Goal: Transaction & Acquisition: Download file/media

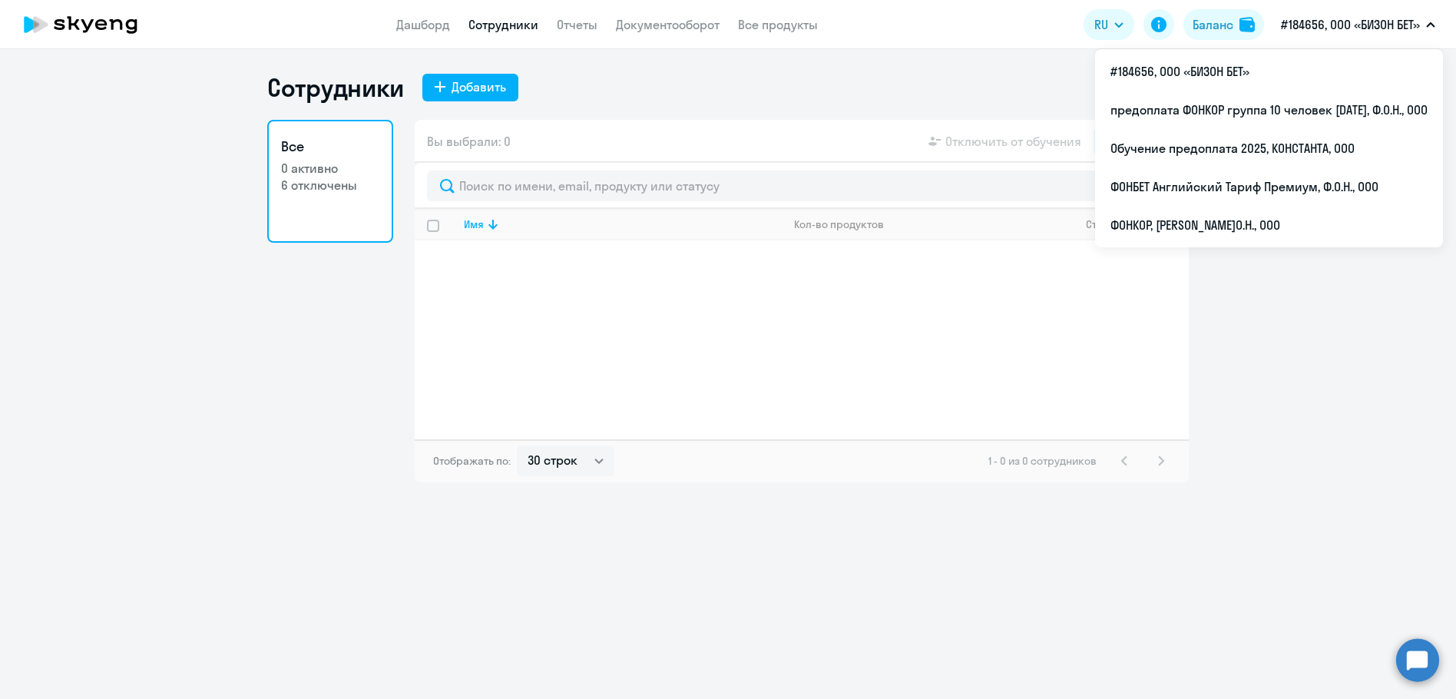
select select "30"
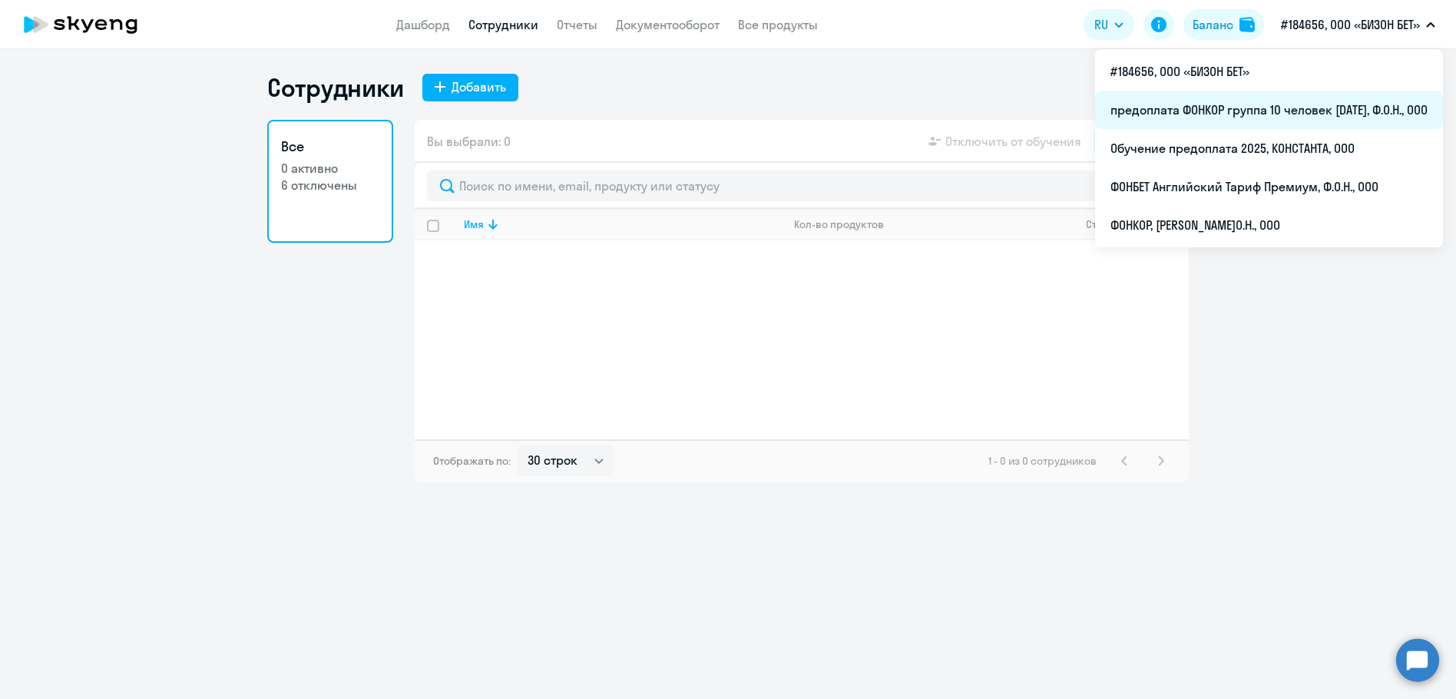
click at [1283, 108] on li "предоплата ФОНКОР группа 10 человек [DATE], Ф.О.Н., ООО" at bounding box center [1269, 110] width 348 height 38
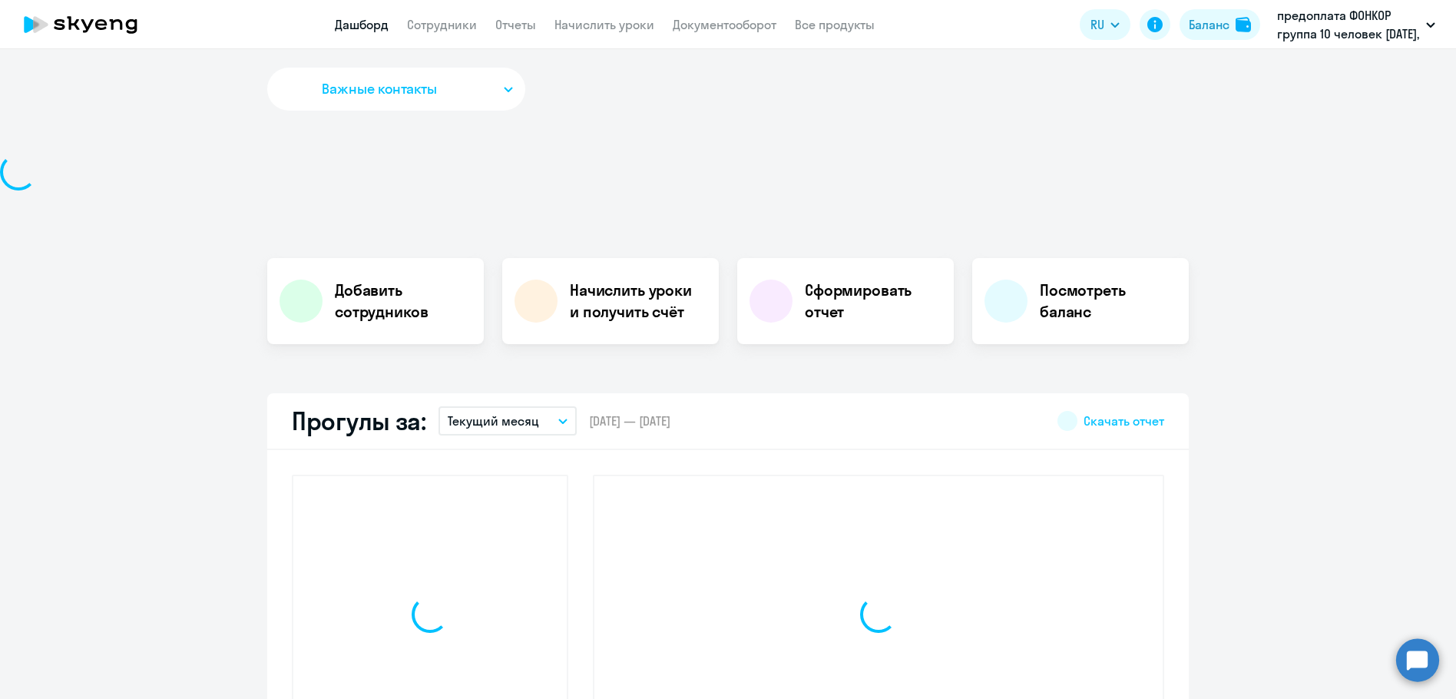
select select "30"
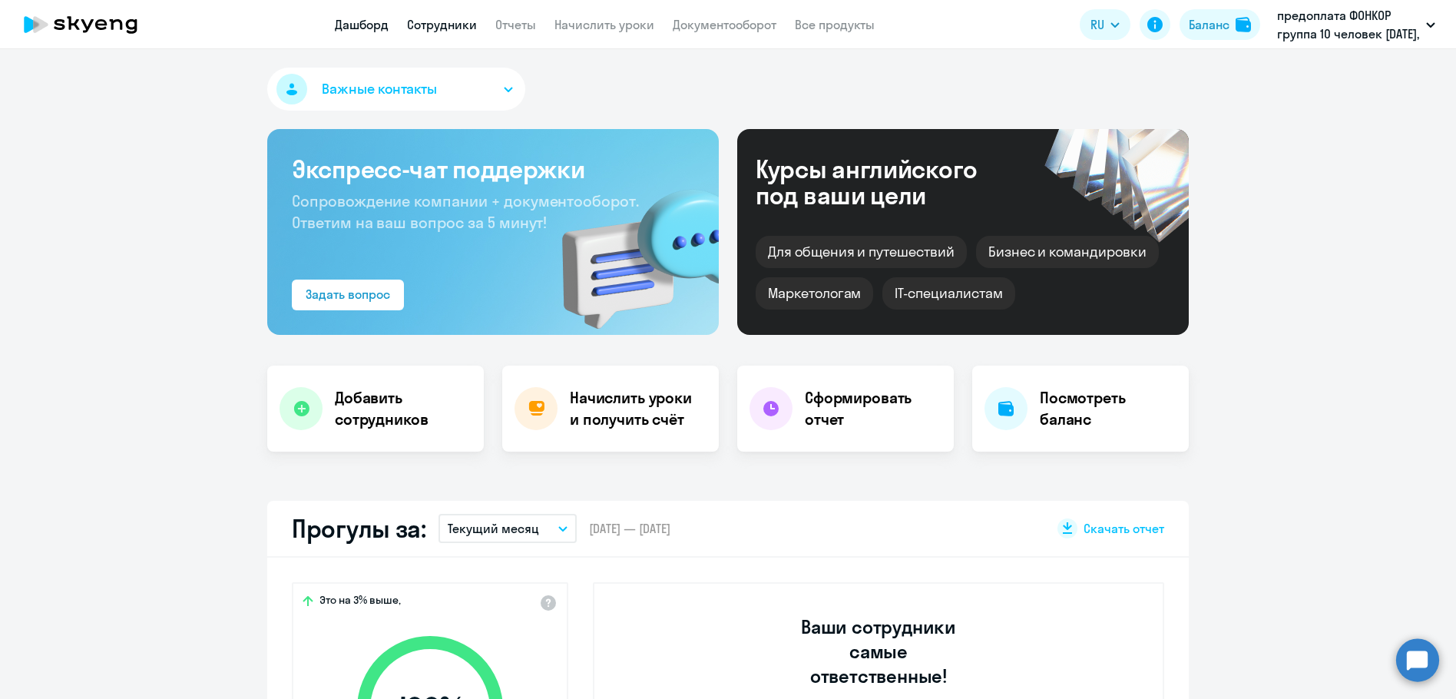
click at [423, 24] on link "Сотрудники" at bounding box center [442, 24] width 70 height 15
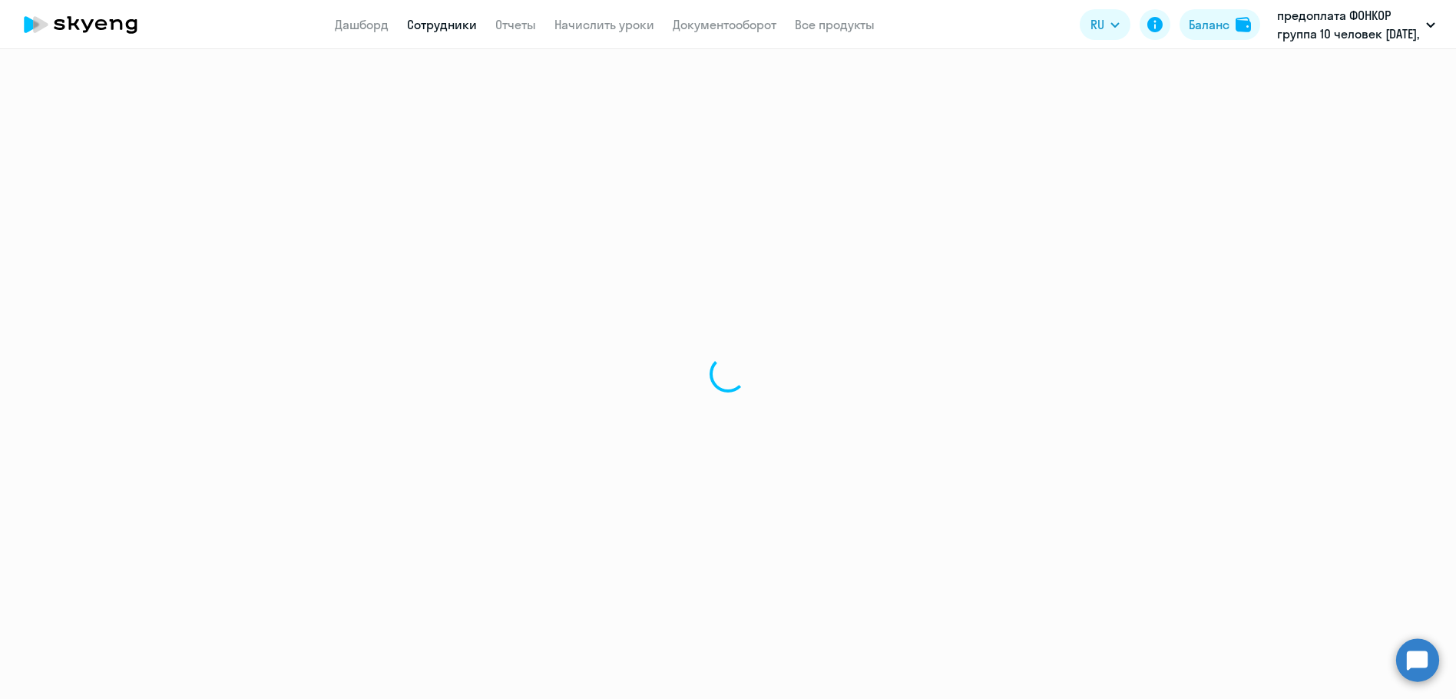
select select "30"
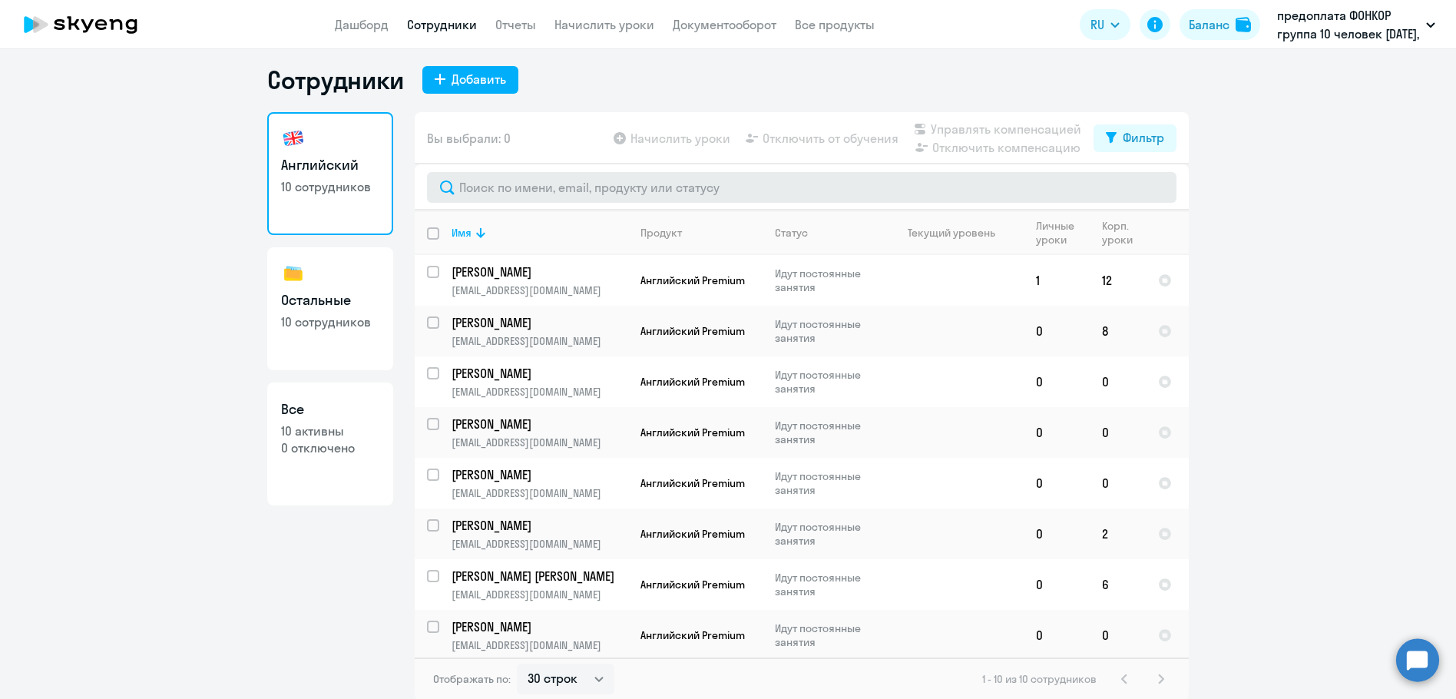
scroll to position [9, 0]
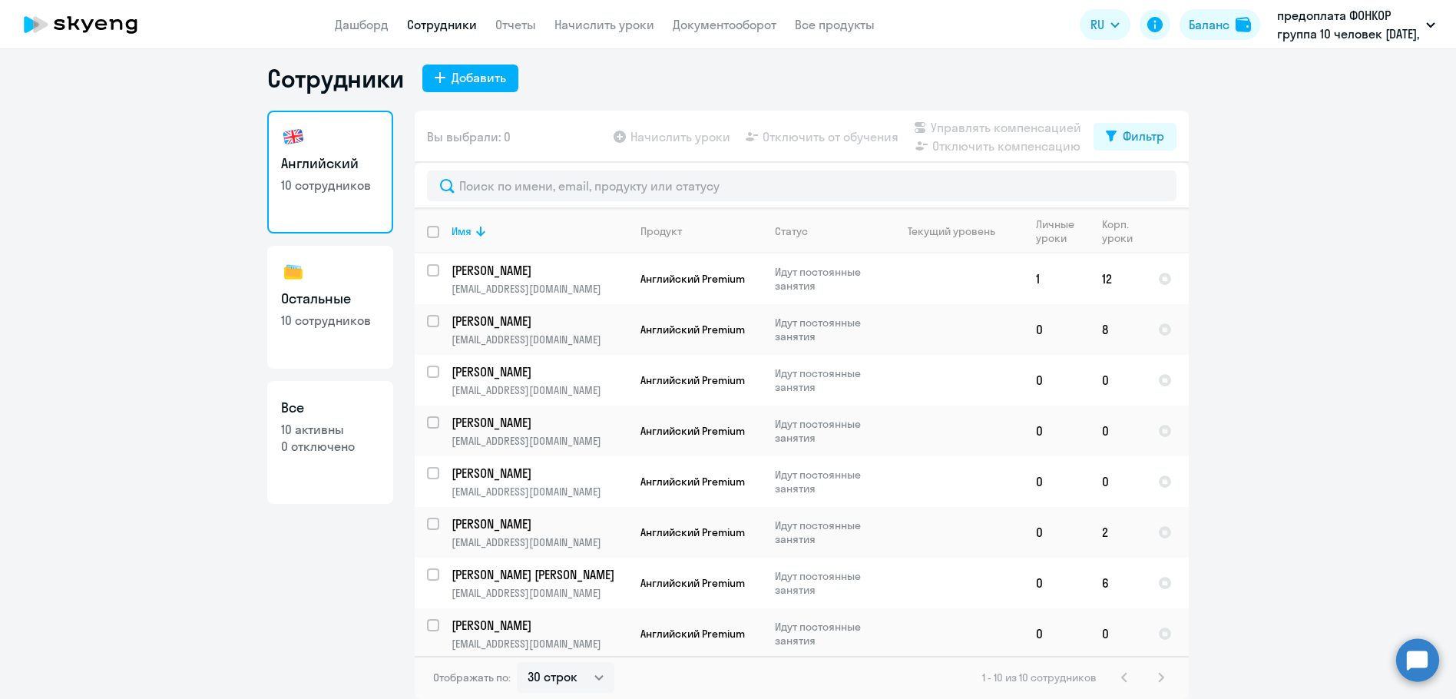
click at [1412, 661] on circle at bounding box center [1417, 659] width 43 height 43
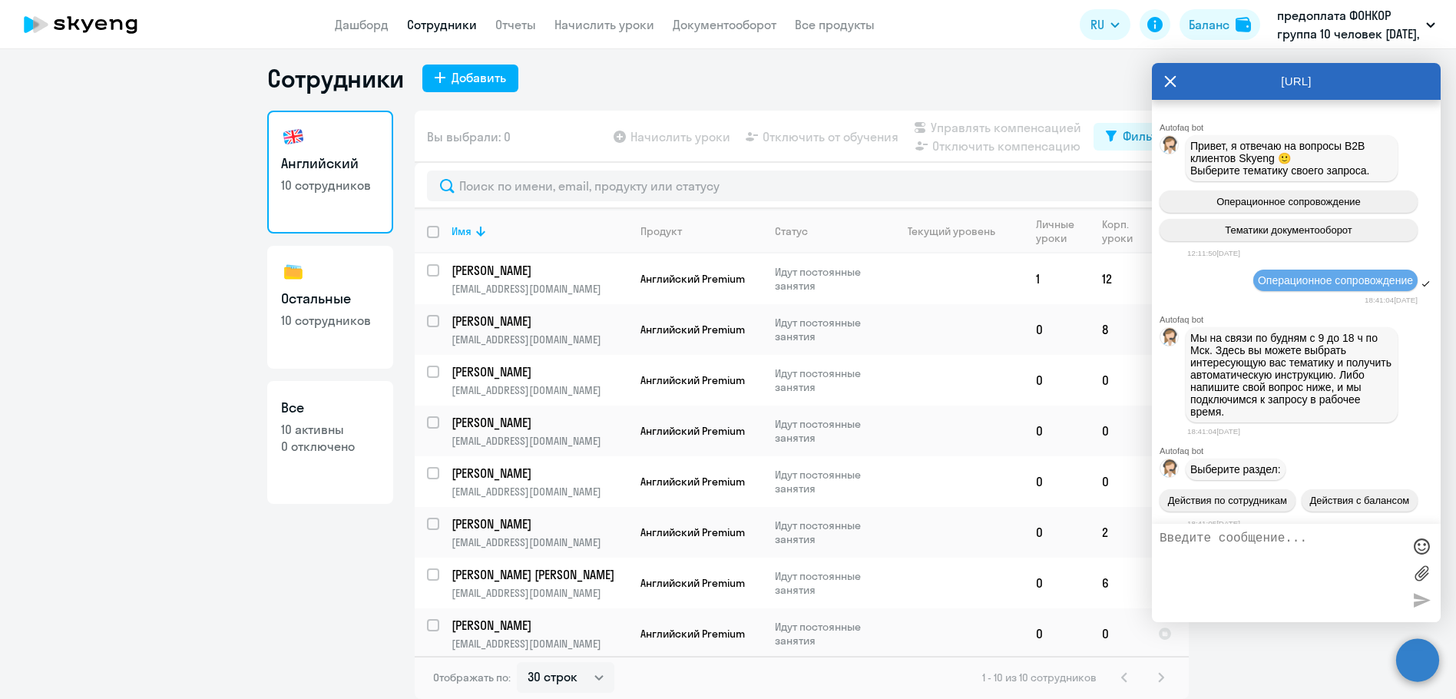
scroll to position [2285, 0]
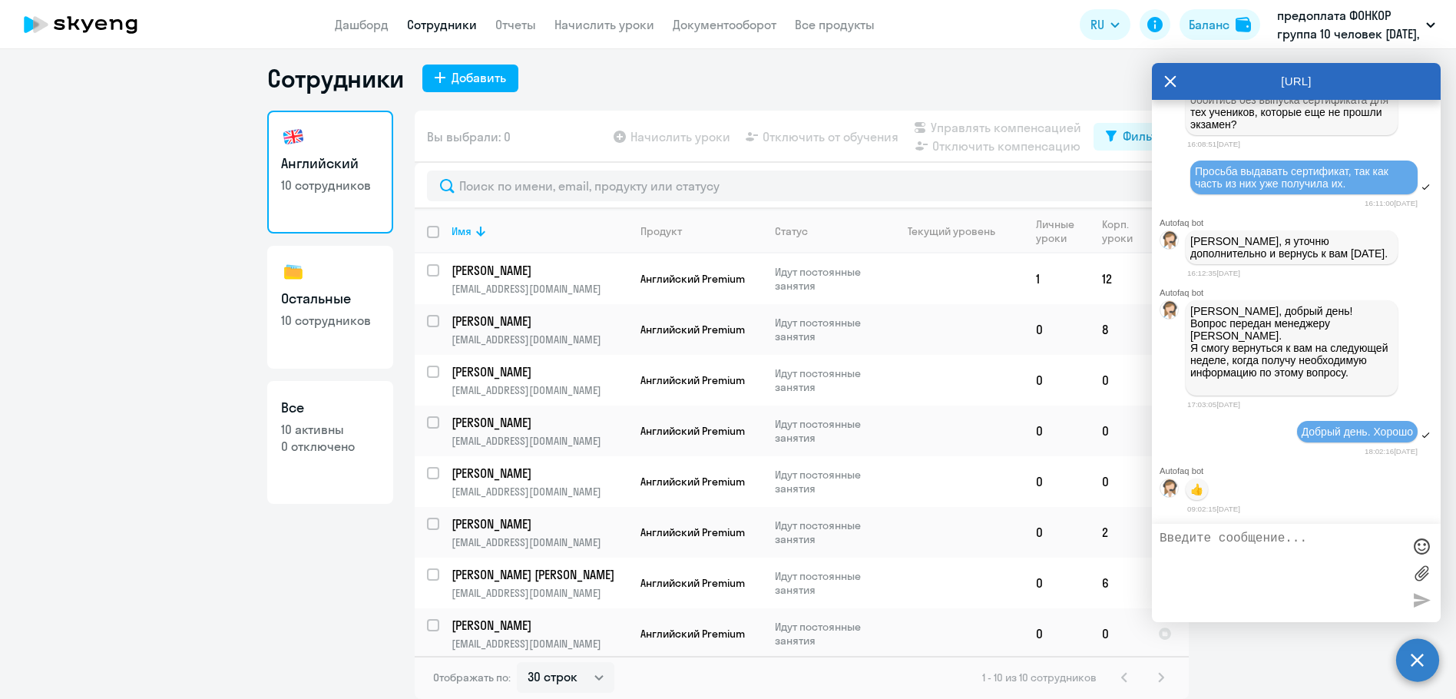
click at [1183, 542] on textarea at bounding box center [1280, 572] width 243 height 83
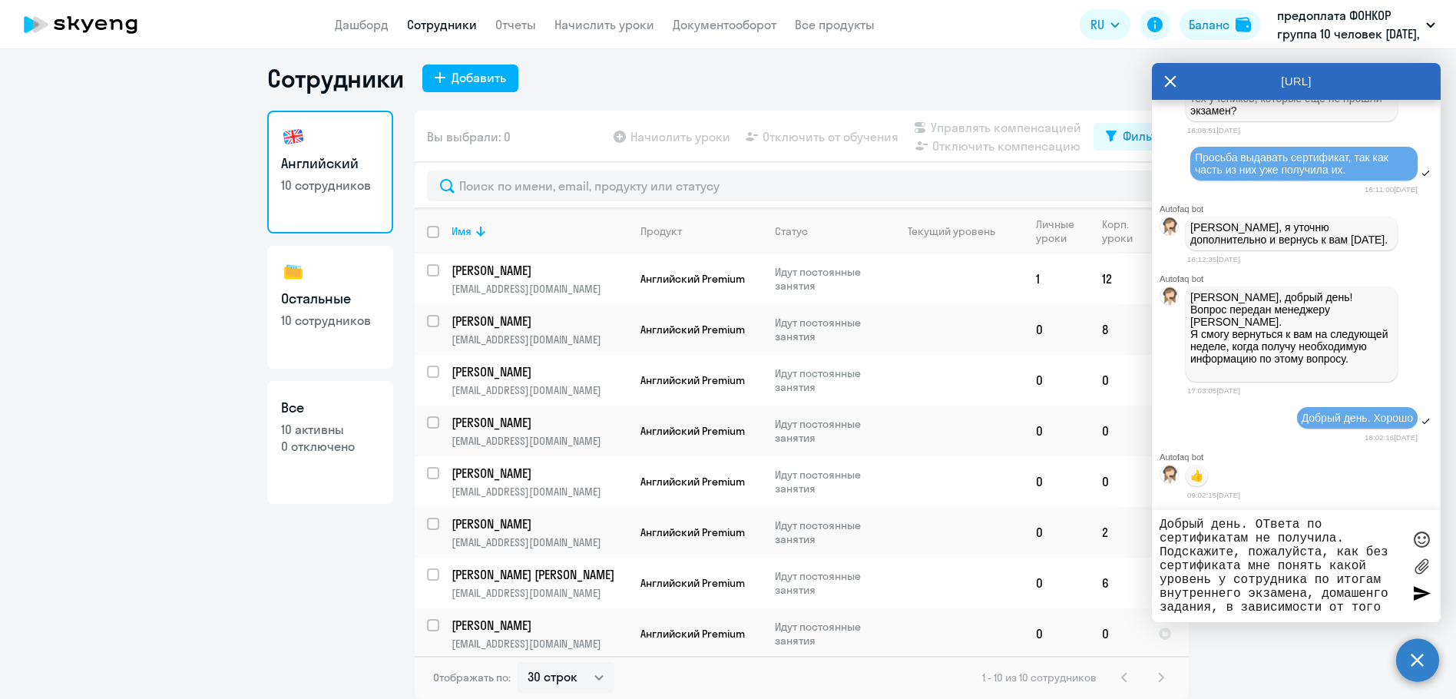
drag, startPoint x: 1390, startPoint y: 607, endPoint x: 1224, endPoint y: 608, distance: 165.8
click at [1224, 608] on textarea "Добрый день. ОТвета по сертификатам не получила. Подскажите, пожалуйста, как бе…" at bounding box center [1280, 565] width 243 height 97
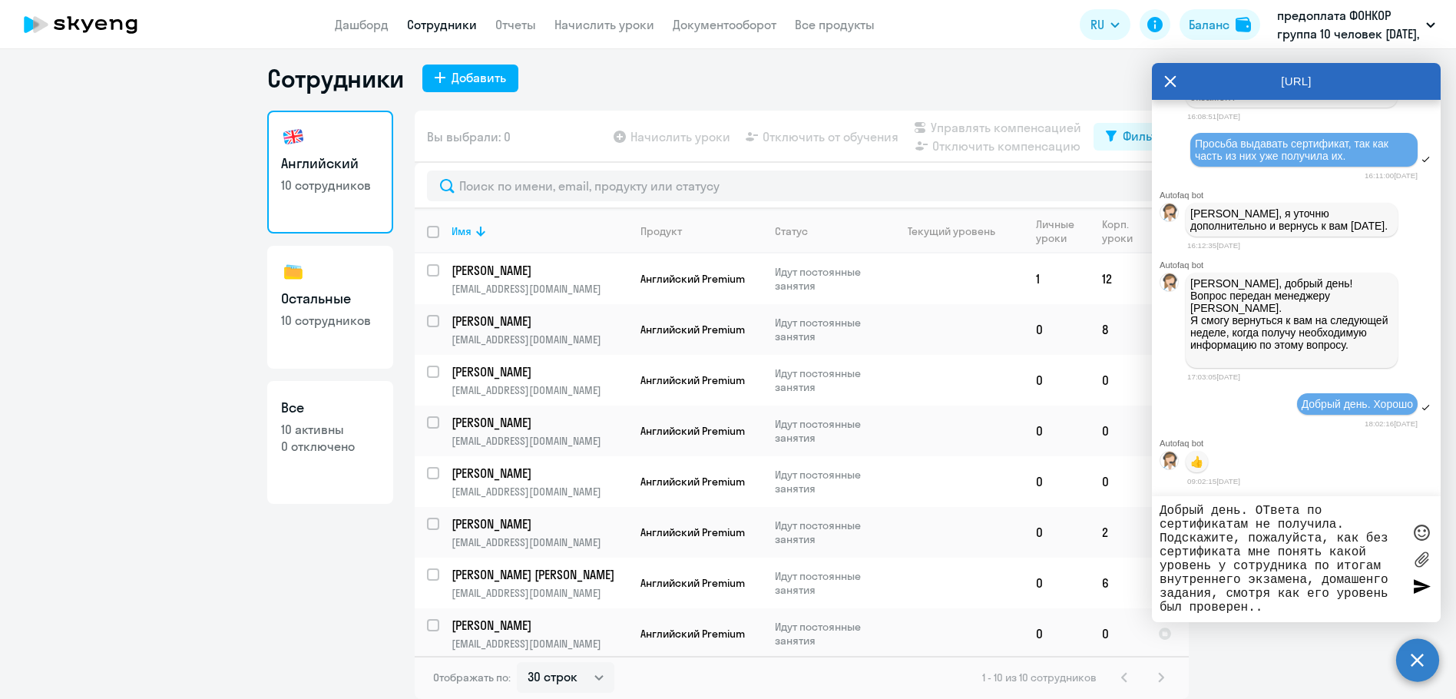
click at [1372, 581] on textarea "Добрый день. ОТвета по сертификатам не получила. Подскажите, пожалуйста, как бе…" at bounding box center [1280, 559] width 243 height 111
click at [1271, 508] on textarea "Добрый день. ОТвета по сертификатам не получила. Подскажите, пожалуйста, как бе…" at bounding box center [1280, 559] width 243 height 111
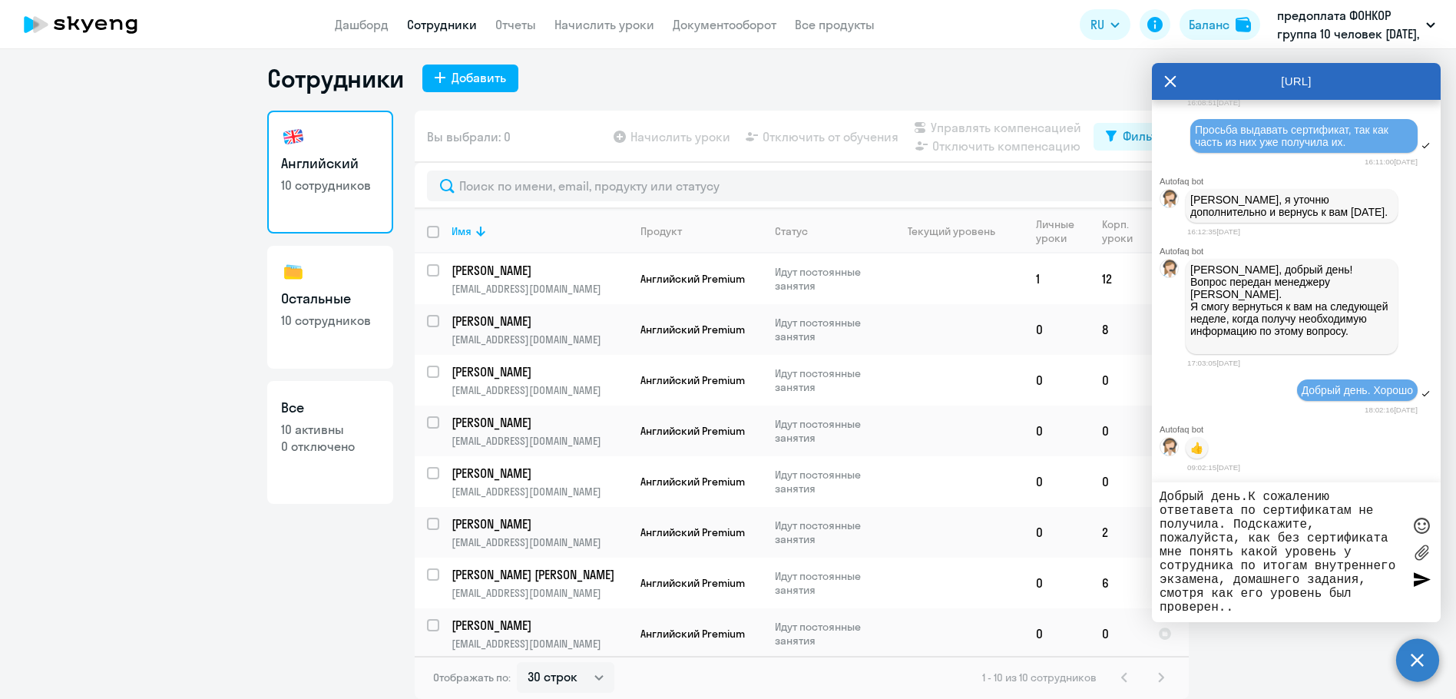
click at [1245, 501] on textarea "Добрый день.К сожалению ответавета по сертификатам не получила. Подскажите, пож…" at bounding box center [1280, 552] width 243 height 124
click at [1337, 494] on textarea "Добрый день. К сожалению ответавета по сертификатам не получила. Подскажите, по…" at bounding box center [1280, 552] width 243 height 124
drag, startPoint x: 1237, startPoint y: 513, endPoint x: 1204, endPoint y: 512, distance: 33.0
click at [1204, 512] on textarea "Добрый день. К сожалению, ответавета по сертификатам не получила. Подскажите, п…" at bounding box center [1280, 552] width 243 height 124
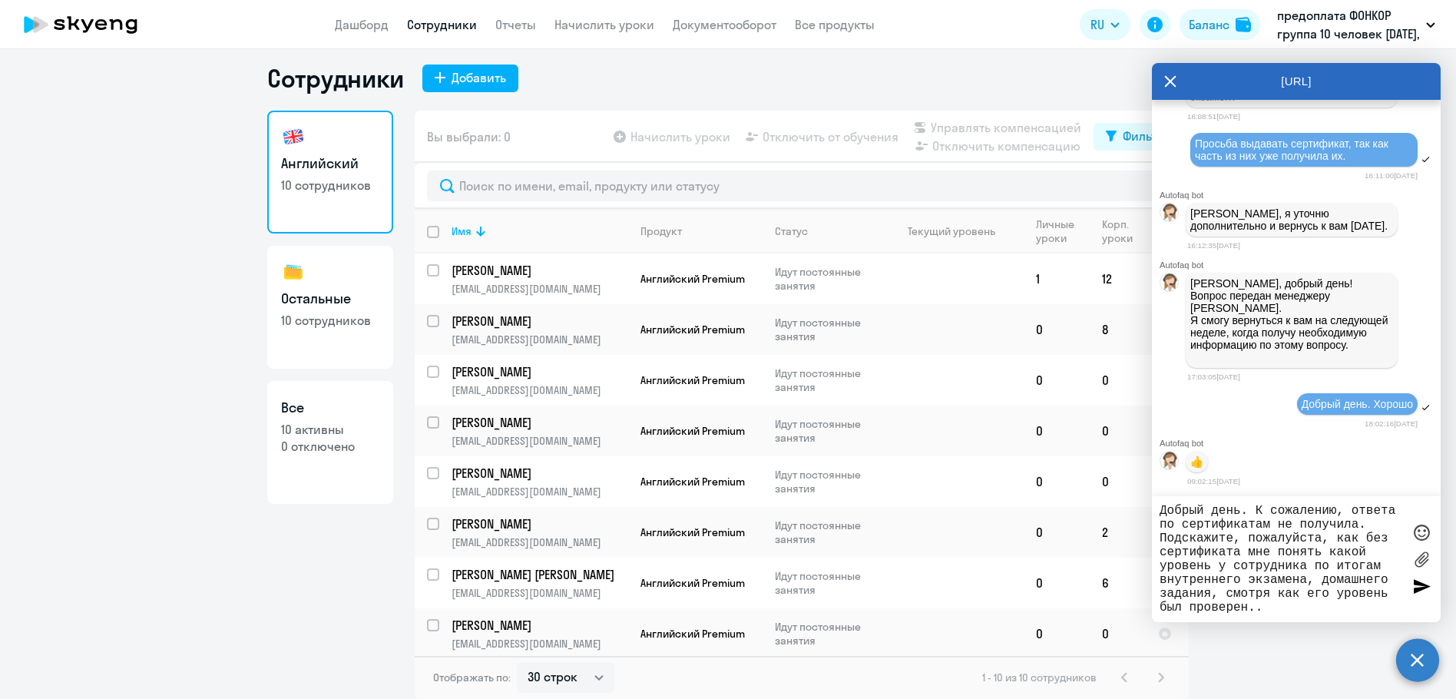
type textarea "Добрый день. К сожалению, ответа по сертификатам не получила. Подскажите, пожал…"
click at [1421, 590] on div at bounding box center [1421, 585] width 23 height 23
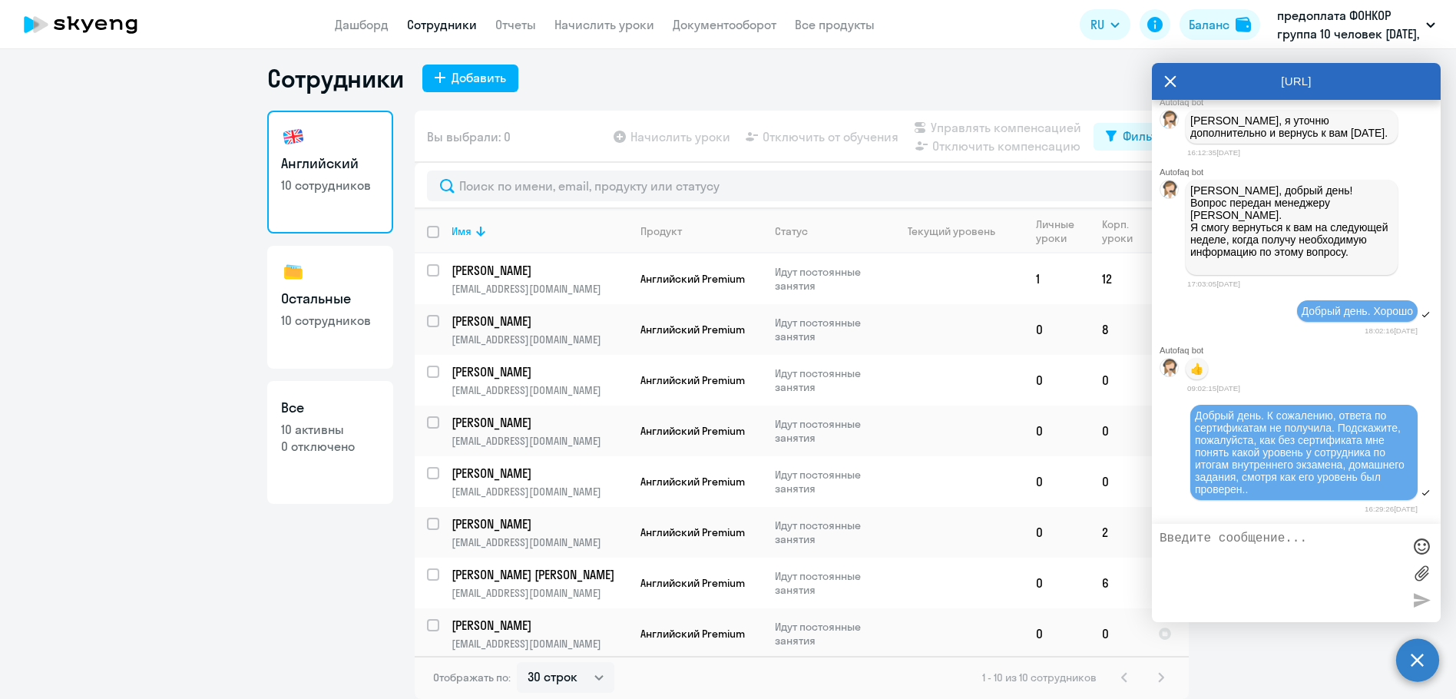
scroll to position [2405, 0]
click at [514, 25] on link "Отчеты" at bounding box center [515, 24] width 41 height 15
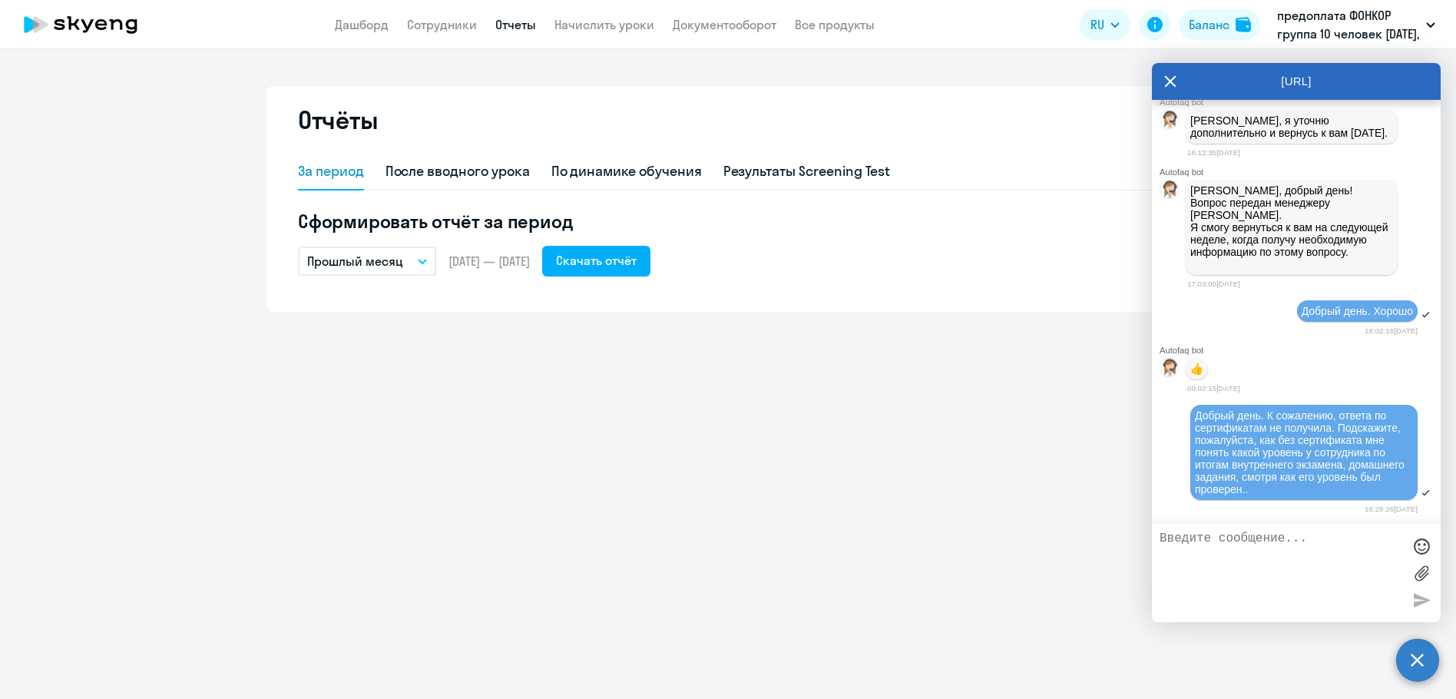
click at [430, 262] on button "Прошлый месяц" at bounding box center [367, 260] width 138 height 29
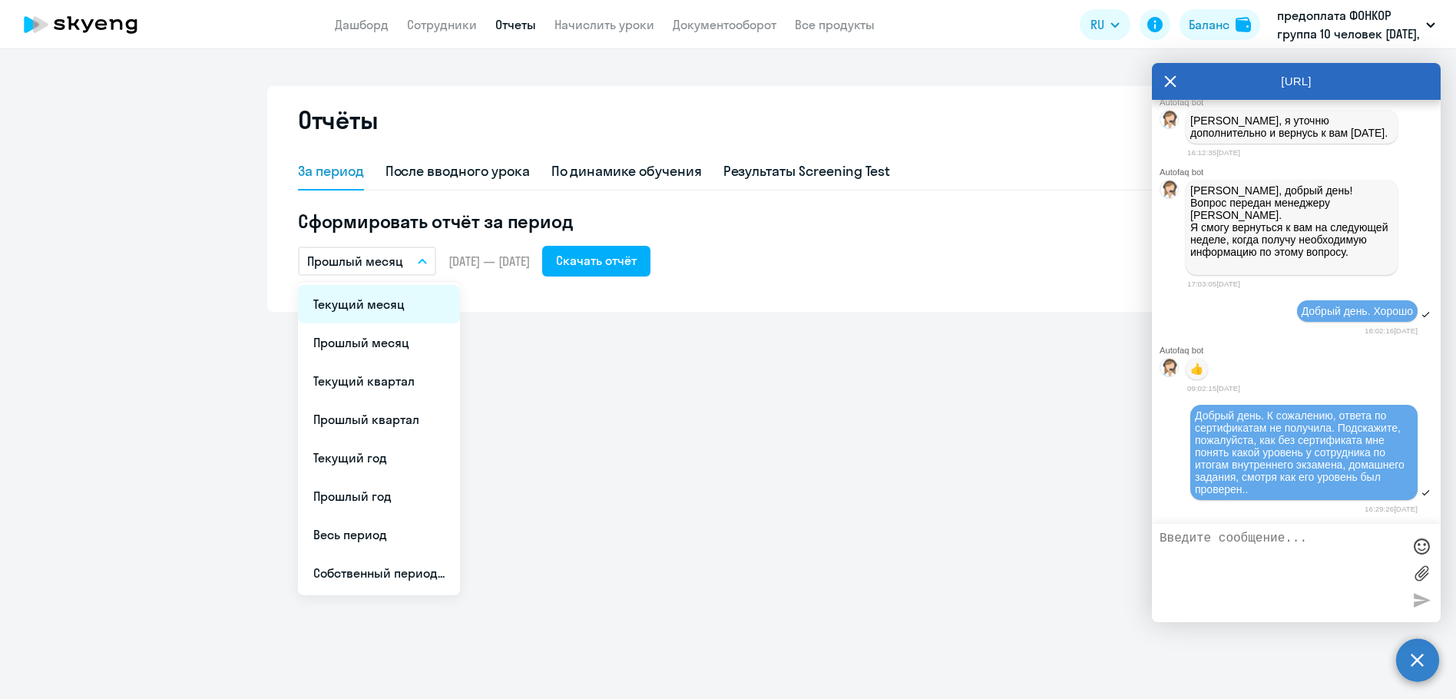
click at [372, 307] on li "Текущий месяц" at bounding box center [379, 304] width 162 height 38
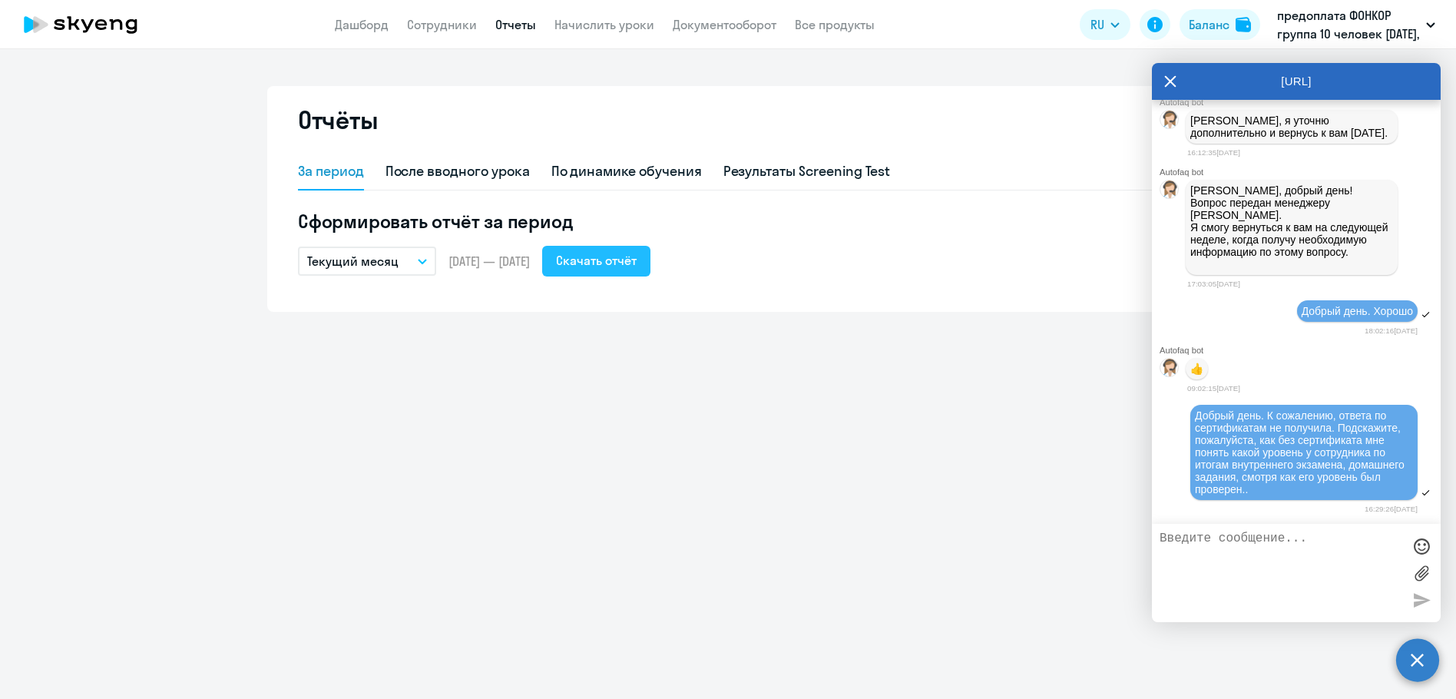
click at [635, 258] on div "Скачать отчёт" at bounding box center [596, 260] width 81 height 18
click at [1172, 79] on icon at bounding box center [1171, 82] width 12 height 12
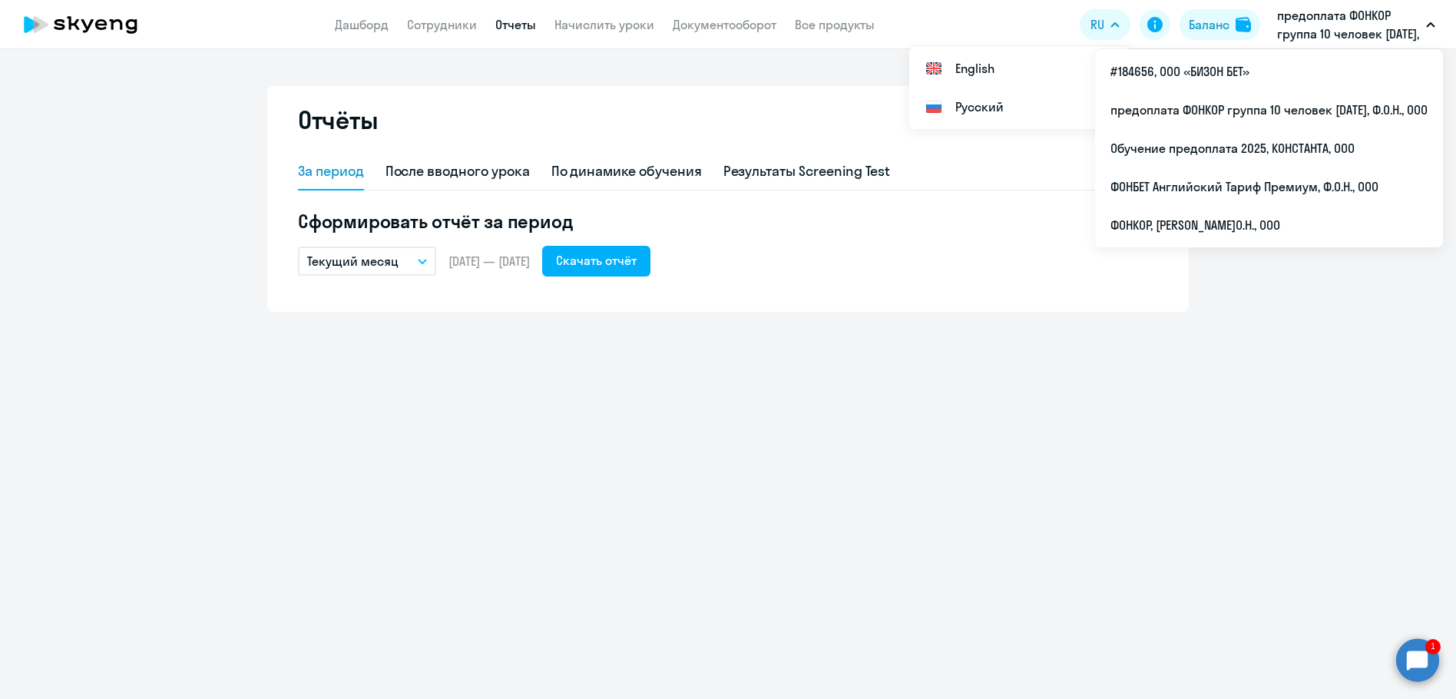
click at [1430, 21] on button "предоплата ФОНКОР группа 10 человек [DATE], Ф.О.Н., ООО" at bounding box center [1356, 24] width 174 height 37
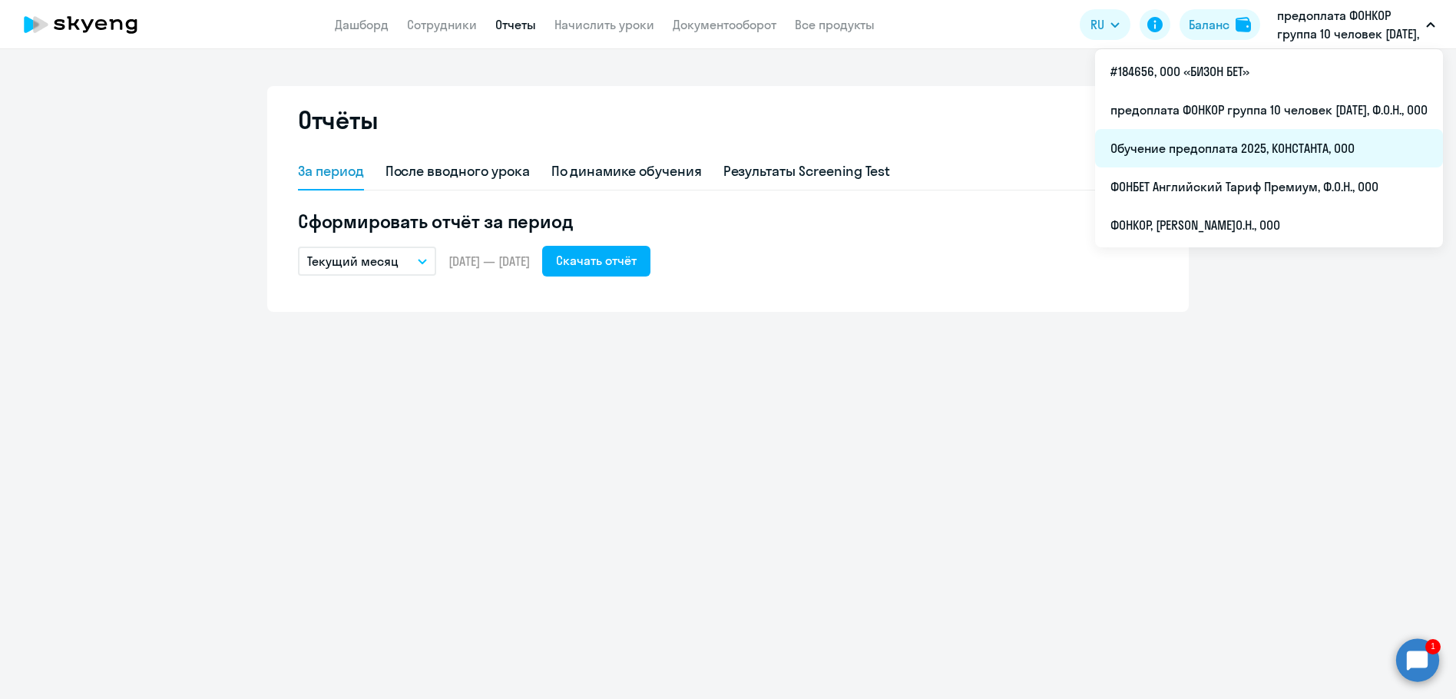
click at [1165, 150] on li "Обучение предоплата 2025, КОНСТАНТА, ООО" at bounding box center [1269, 148] width 348 height 38
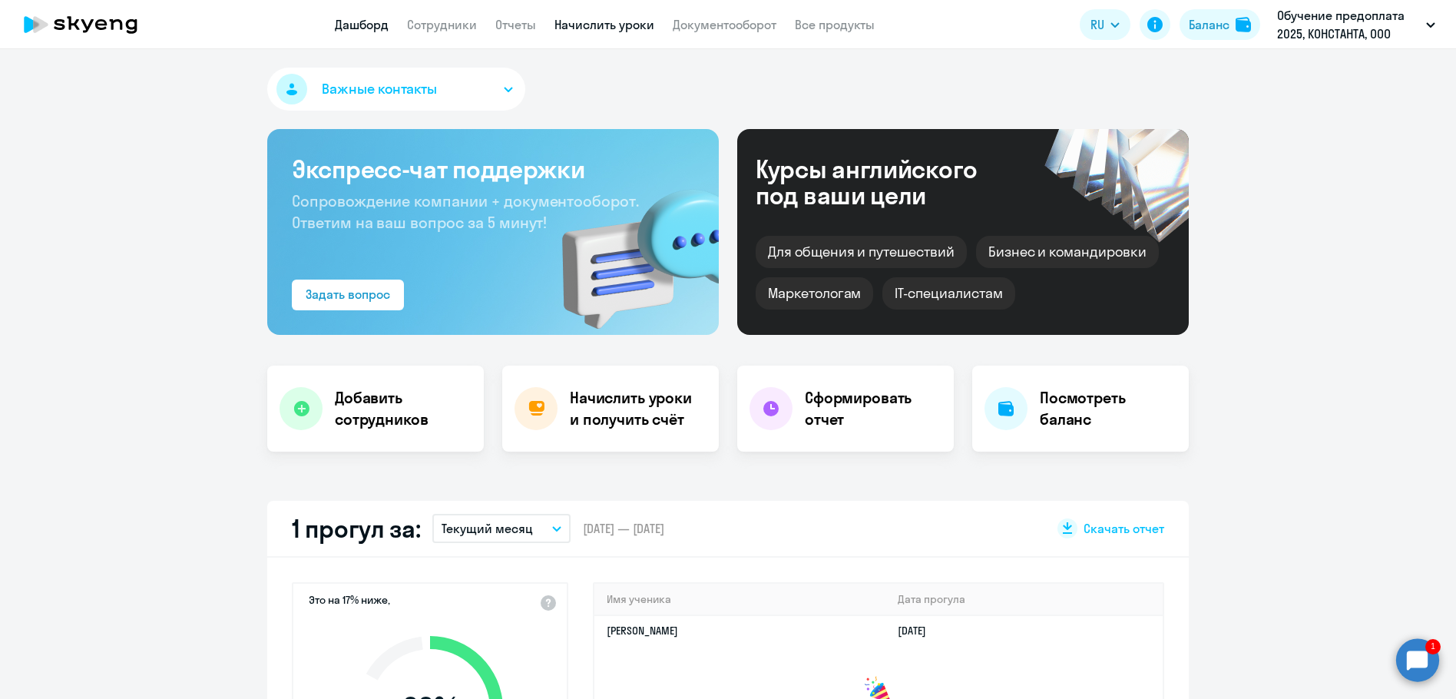
select select "30"
click at [442, 26] on link "Сотрудники" at bounding box center [442, 24] width 70 height 15
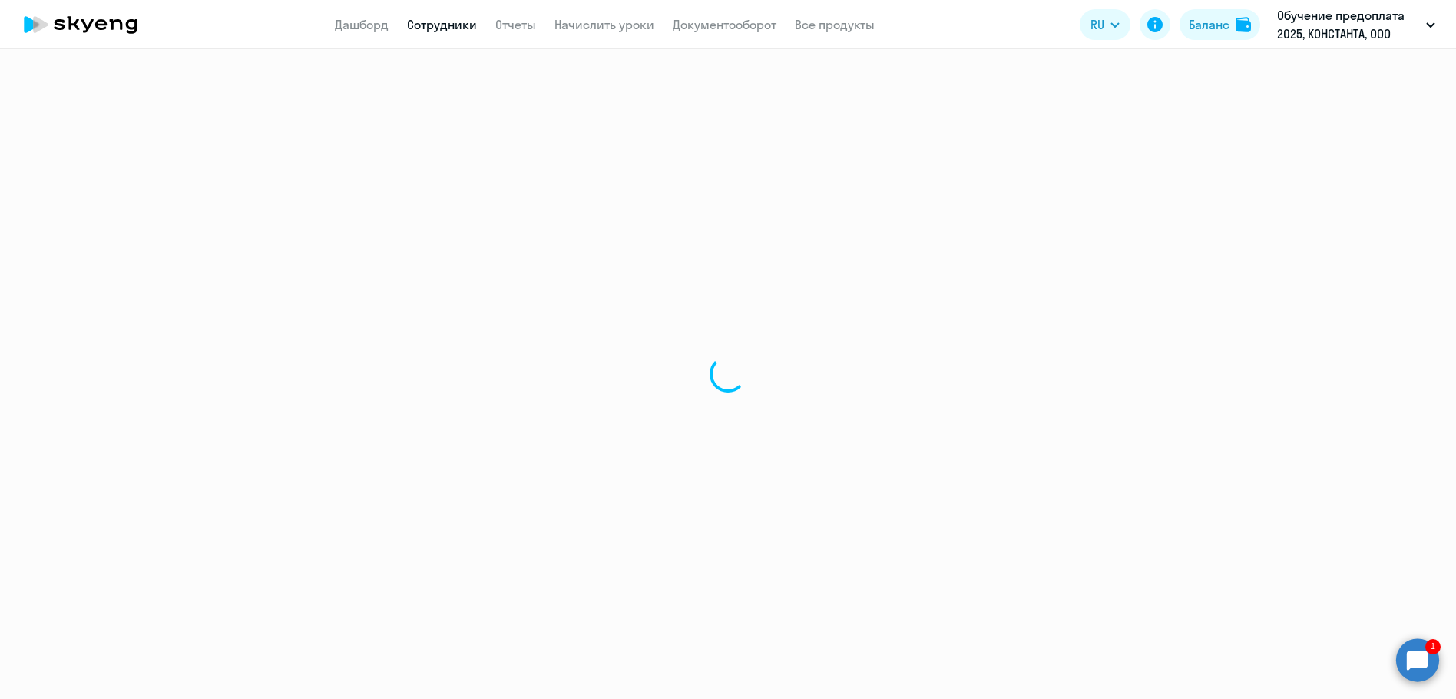
select select "30"
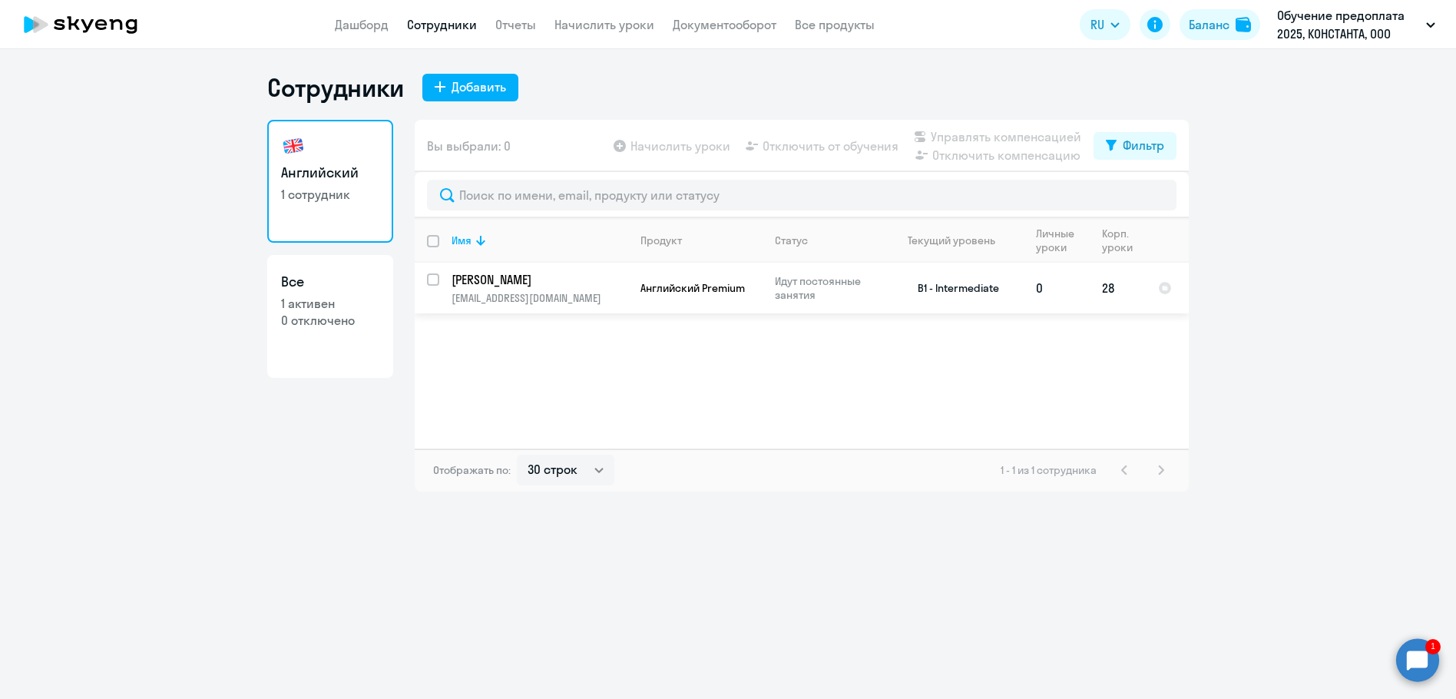
click at [527, 278] on p "[PERSON_NAME]" at bounding box center [538, 279] width 174 height 17
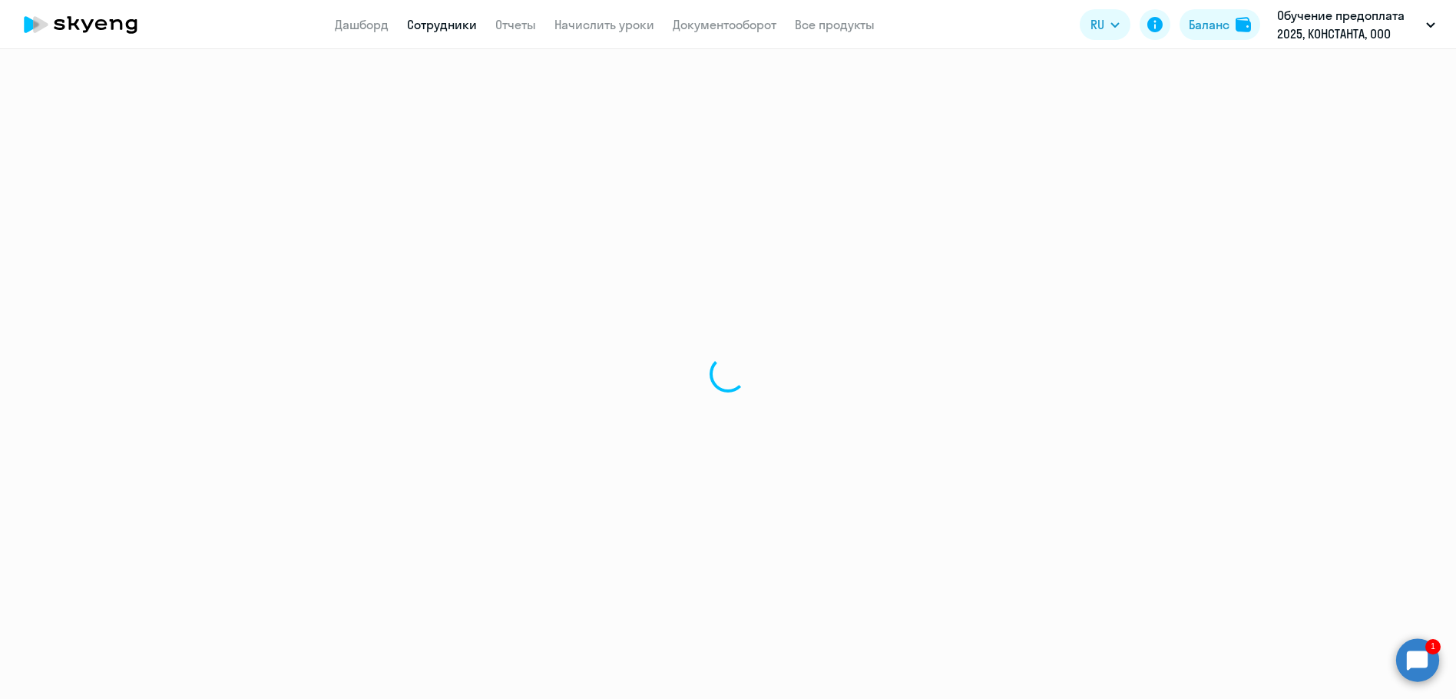
select select "english"
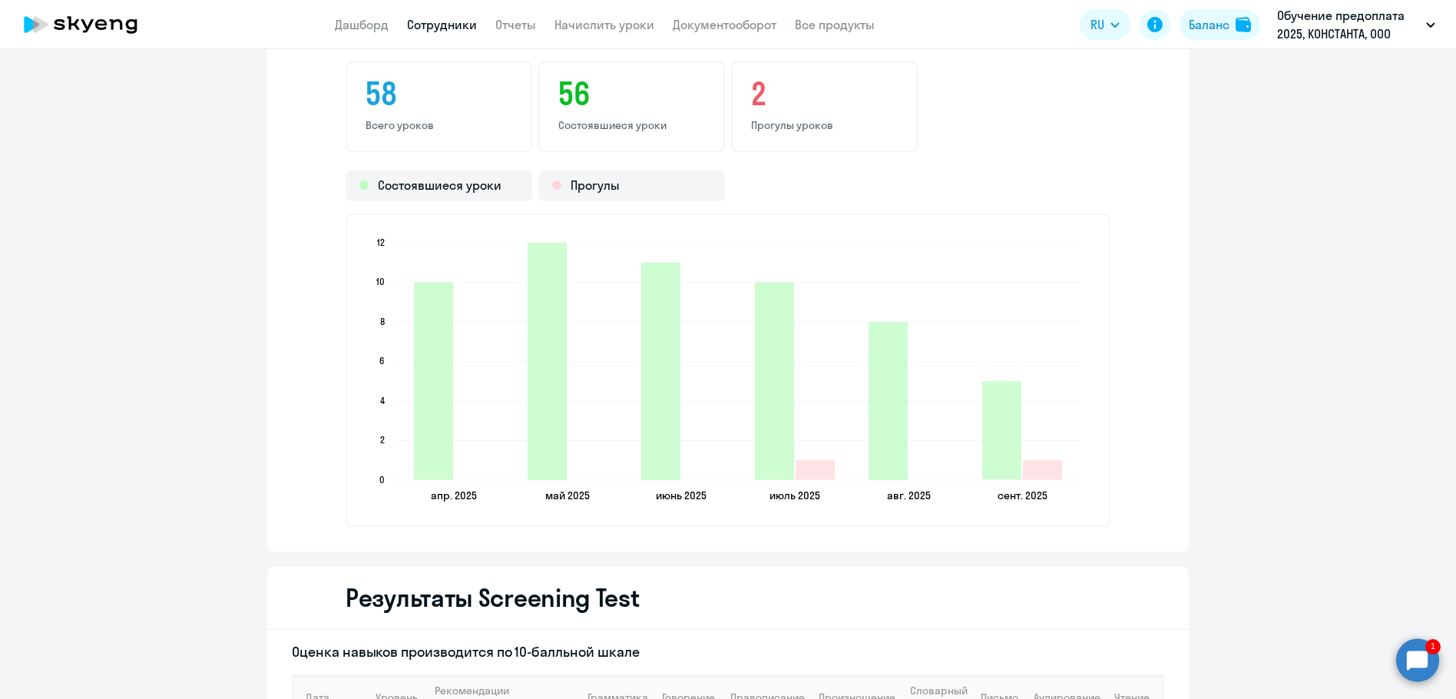
scroll to position [1848, 0]
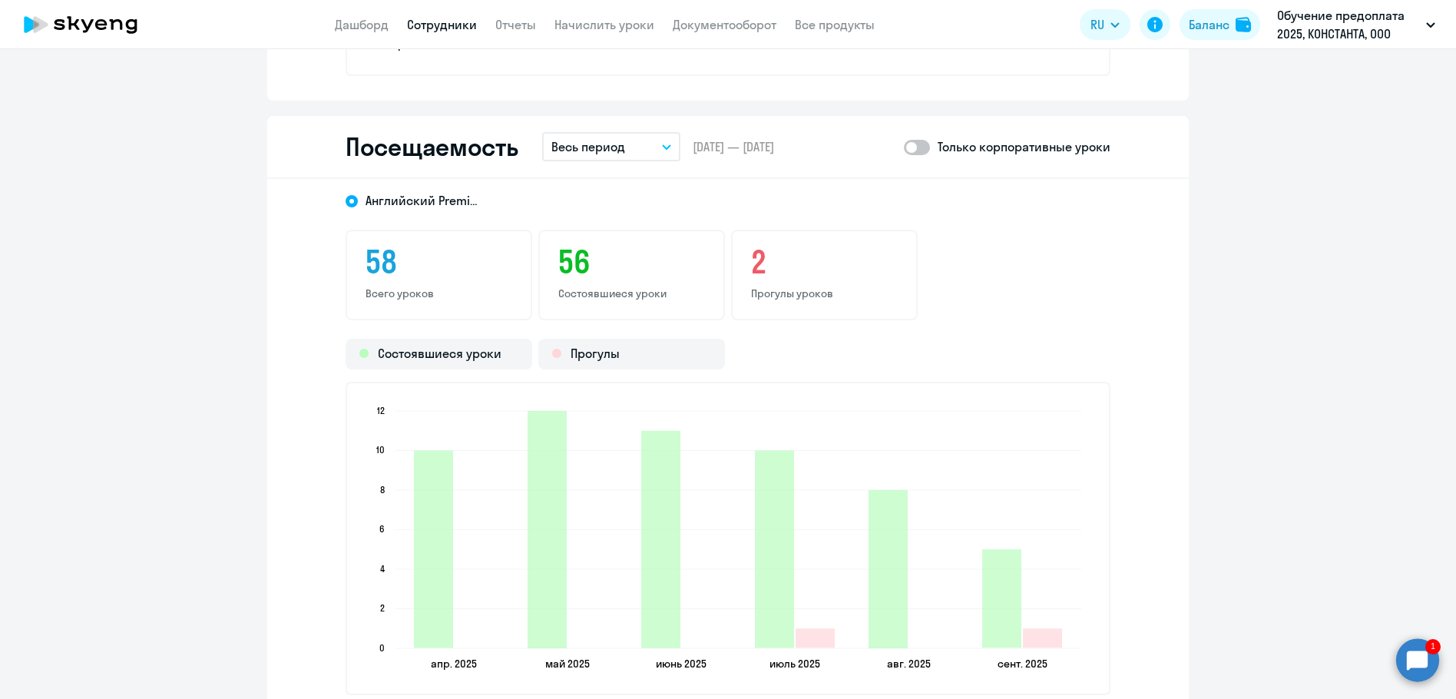
click at [667, 153] on button "Весь период" at bounding box center [611, 146] width 138 height 29
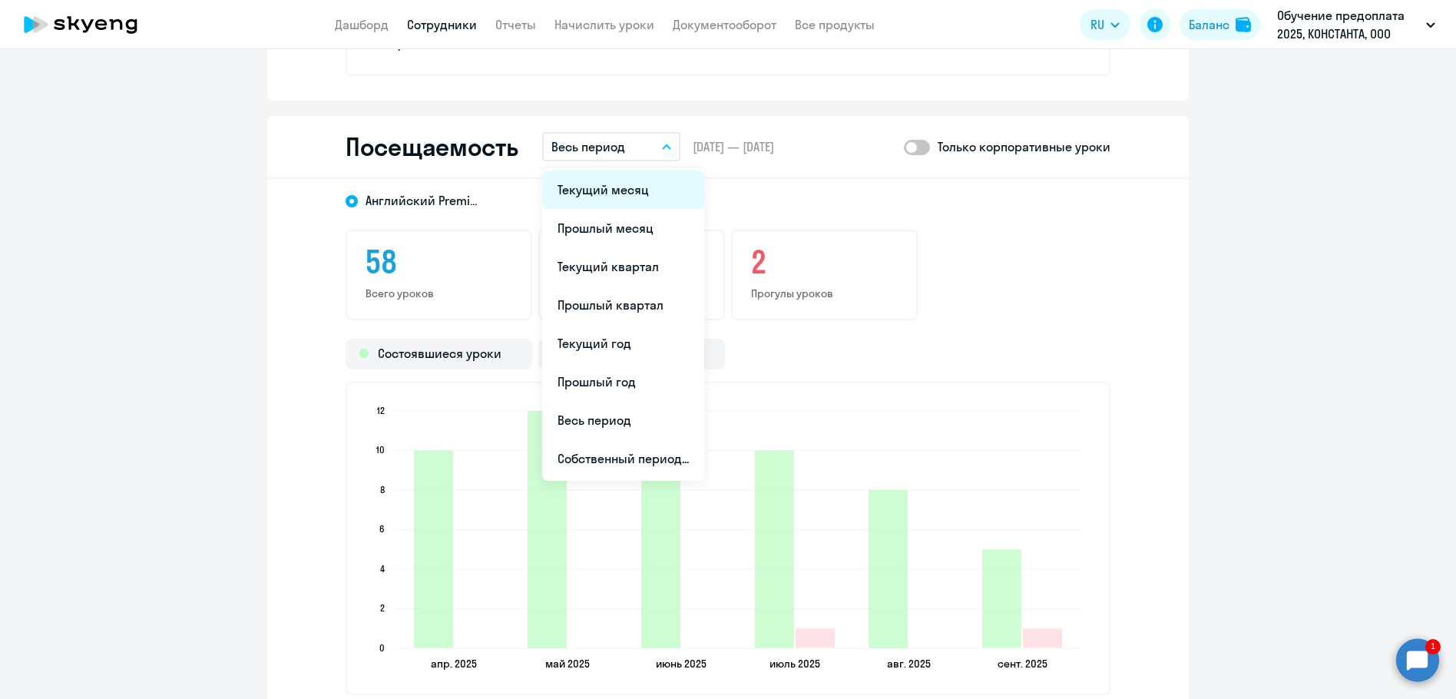
click at [624, 193] on li "Текущий месяц" at bounding box center [623, 189] width 162 height 38
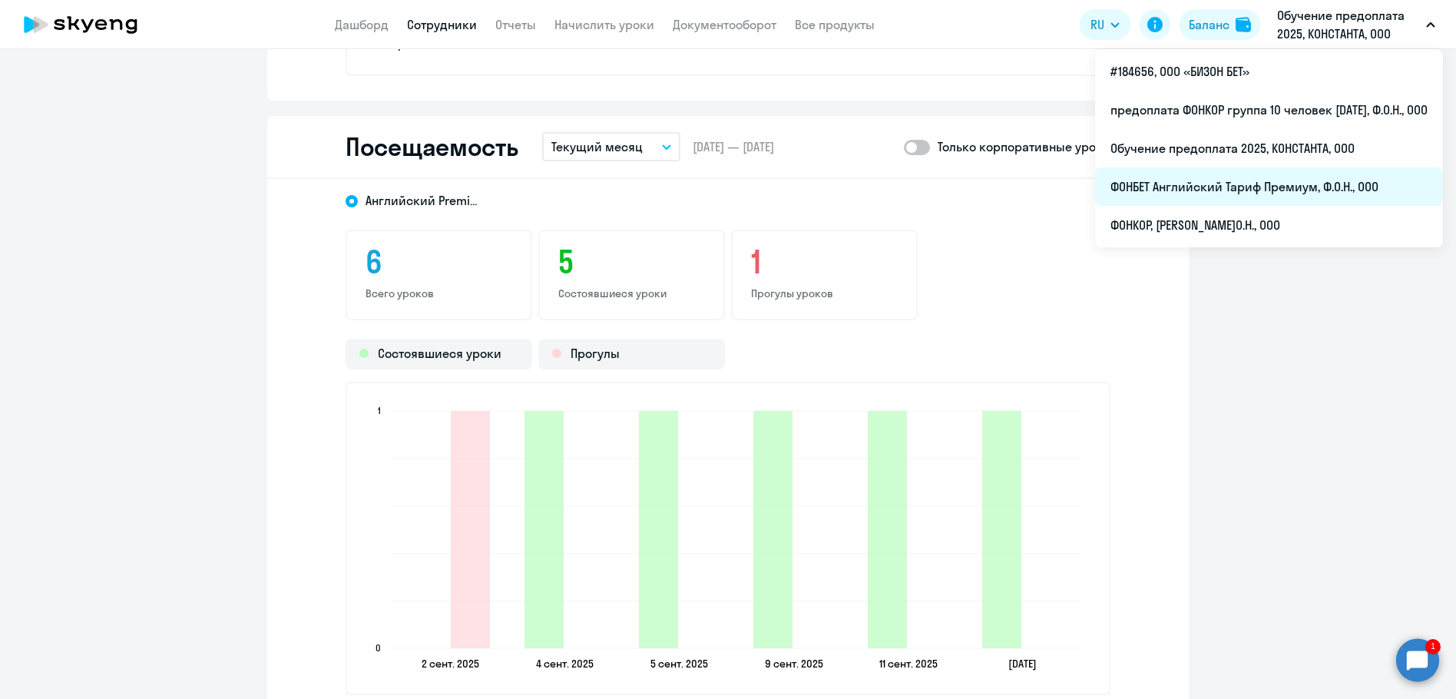
click at [1263, 190] on li "ФОНБЕТ Английский Тариф Премиум, Ф.О.Н., ООО" at bounding box center [1269, 186] width 348 height 38
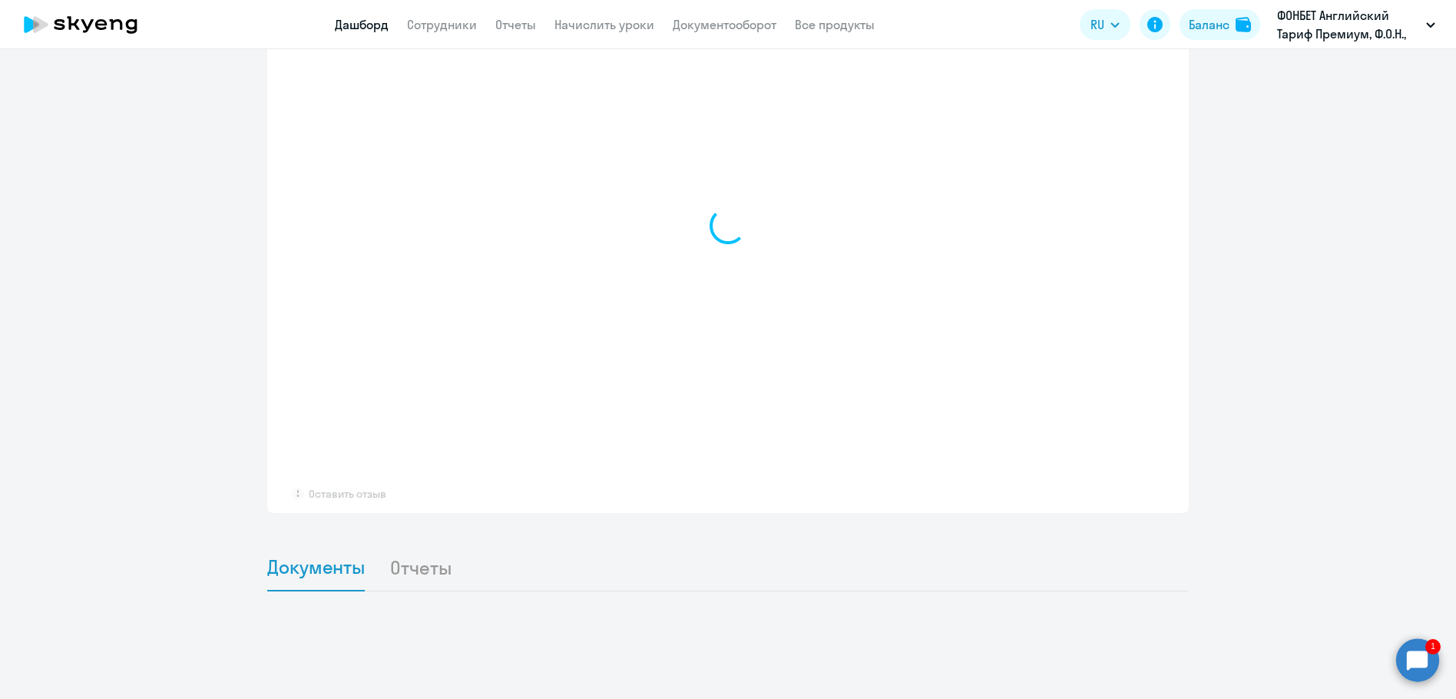
scroll to position [921, 0]
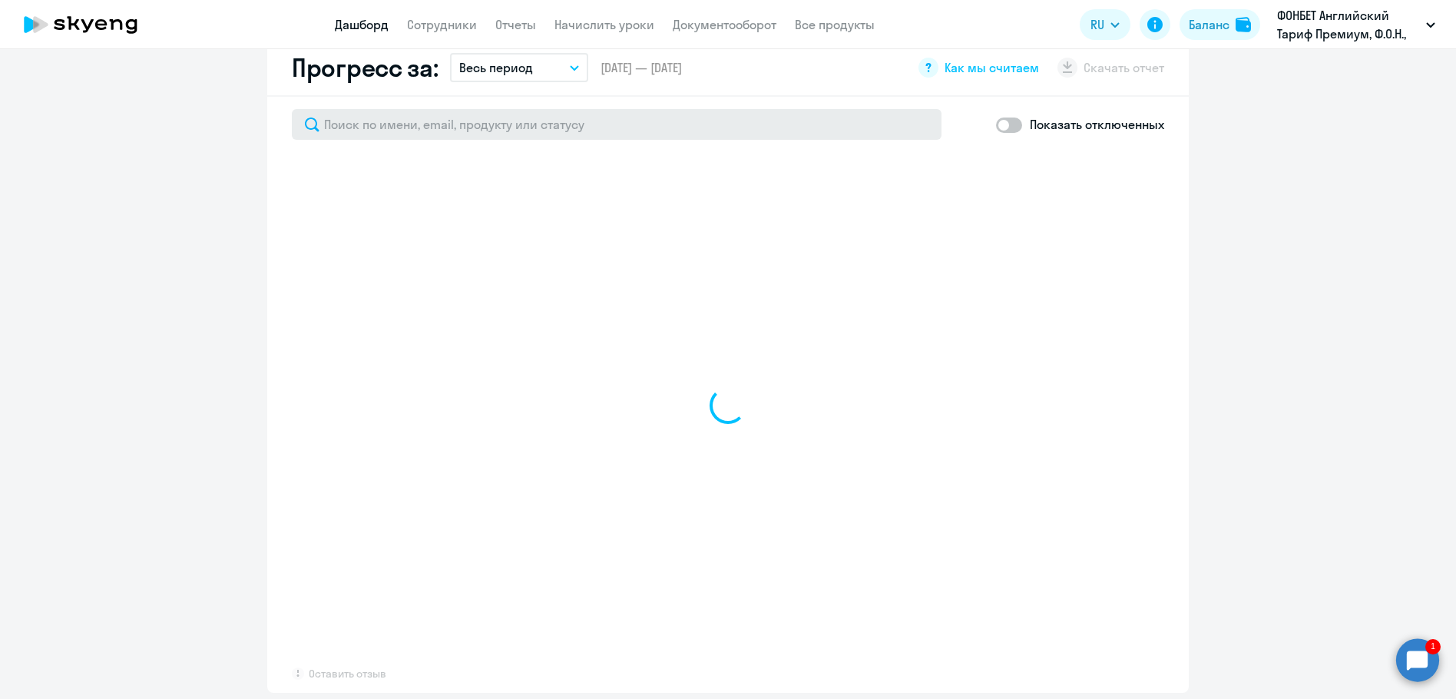
select select "30"
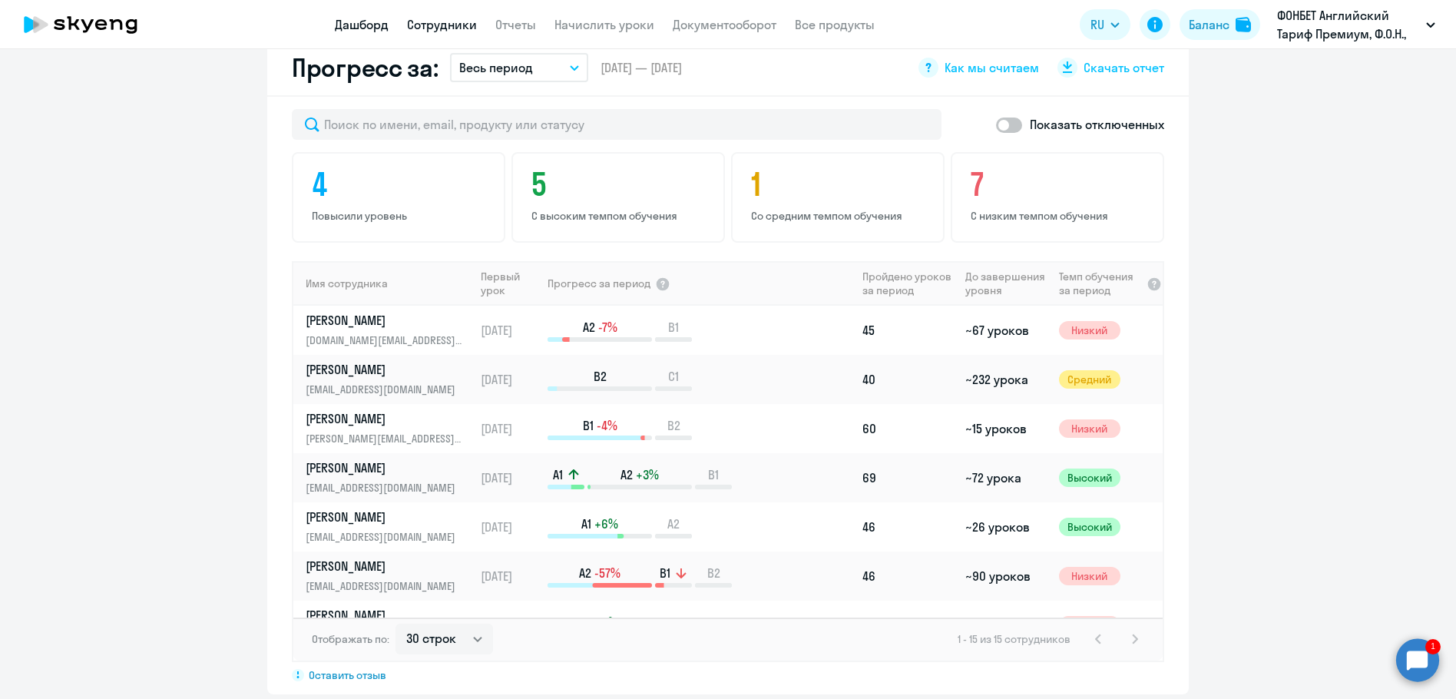
click at [426, 28] on link "Сотрудники" at bounding box center [442, 24] width 70 height 15
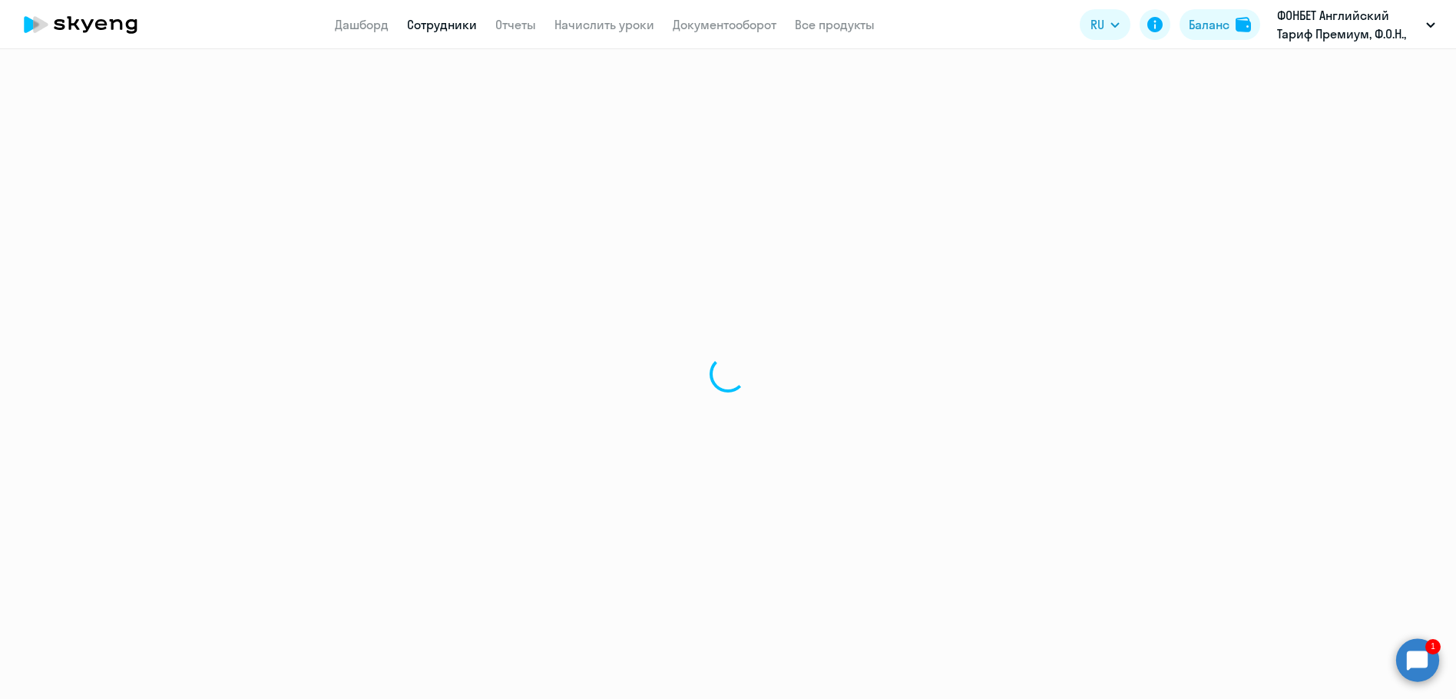
select select "30"
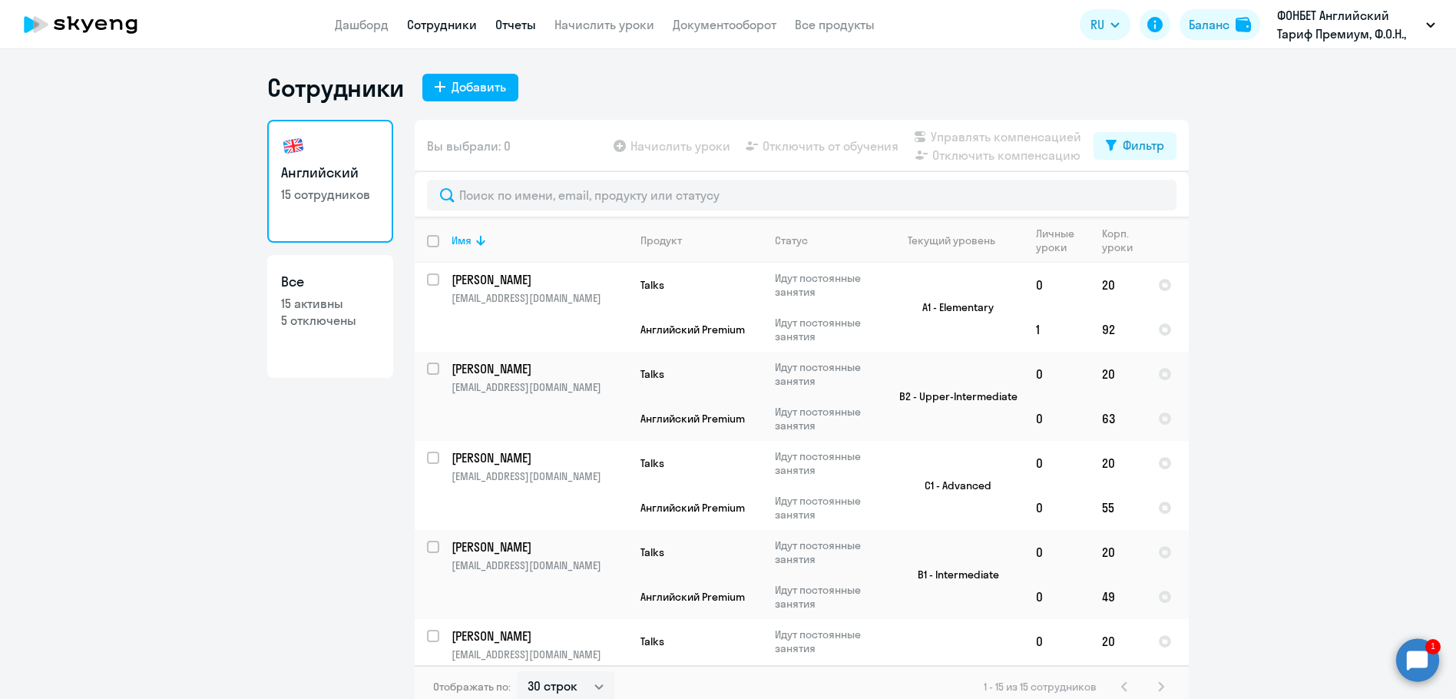
click at [511, 25] on link "Отчеты" at bounding box center [515, 24] width 41 height 15
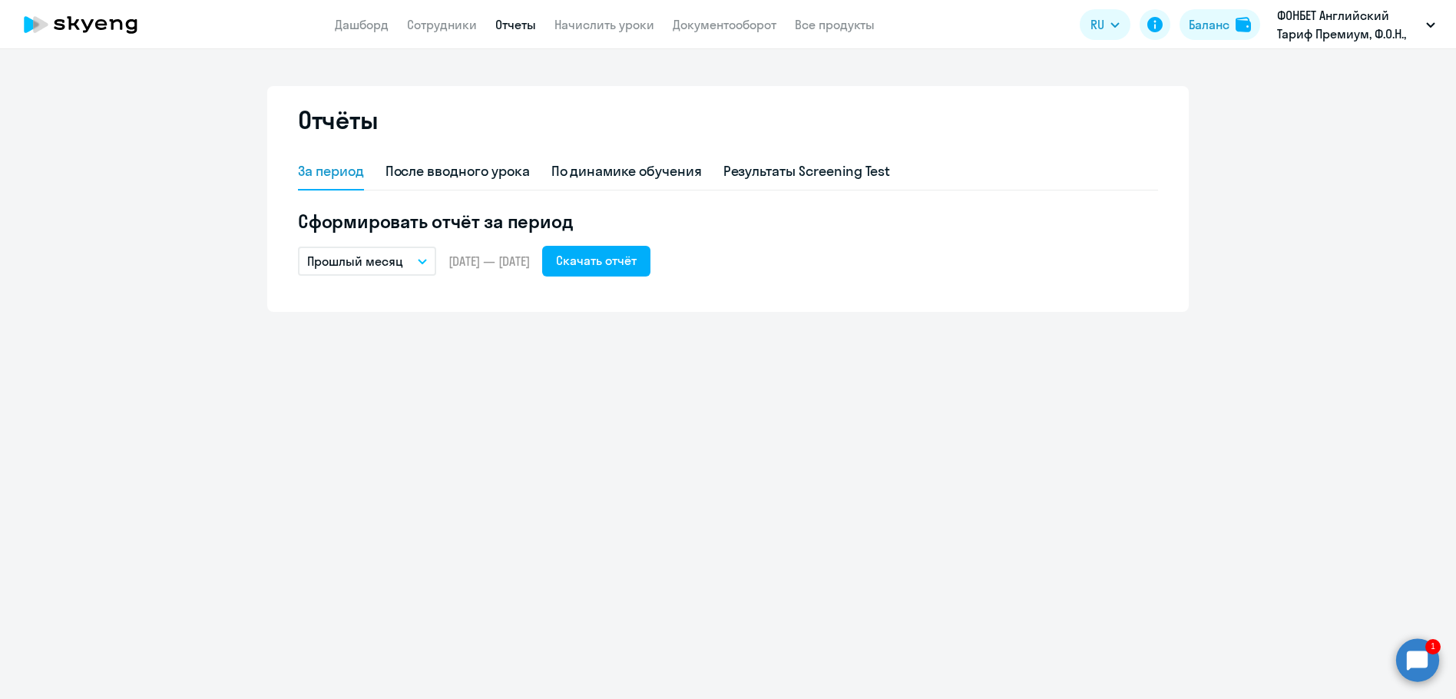
click at [402, 259] on button "Прошлый месяц" at bounding box center [367, 260] width 138 height 29
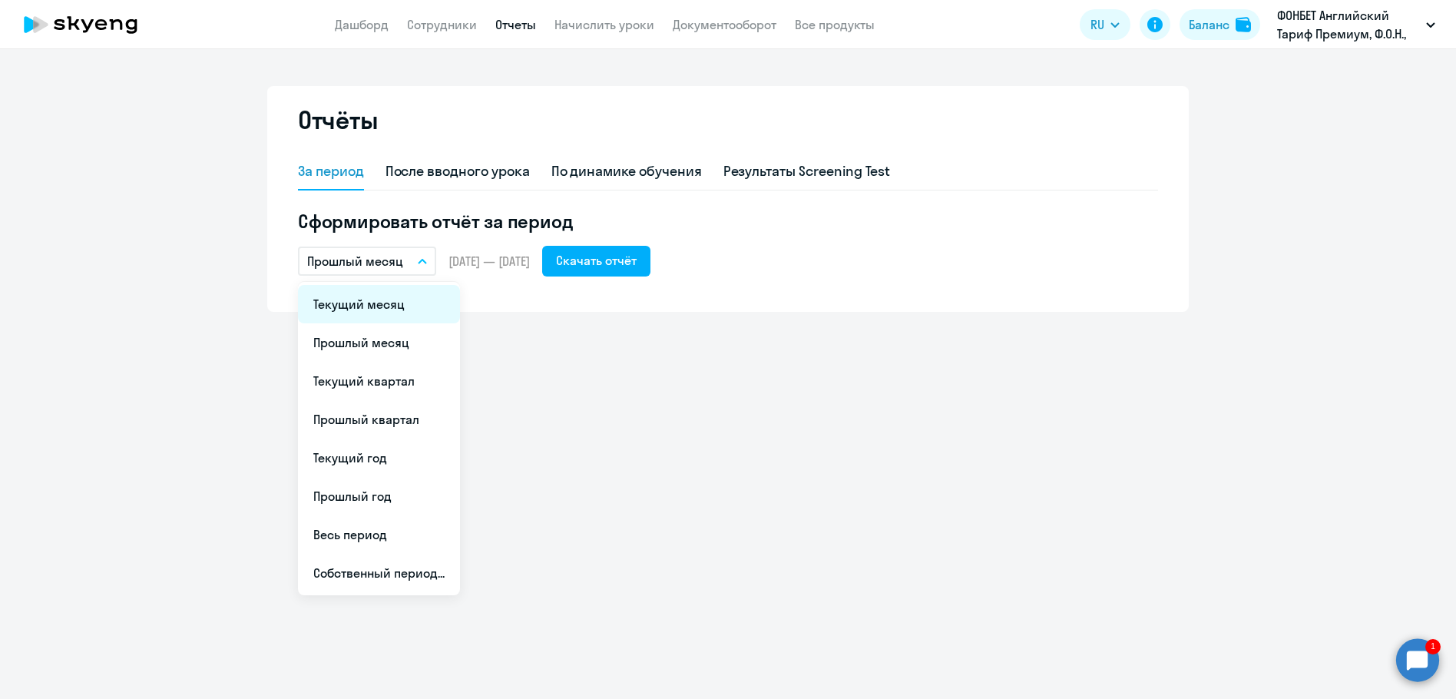
click at [400, 302] on li "Текущий месяц" at bounding box center [379, 304] width 162 height 38
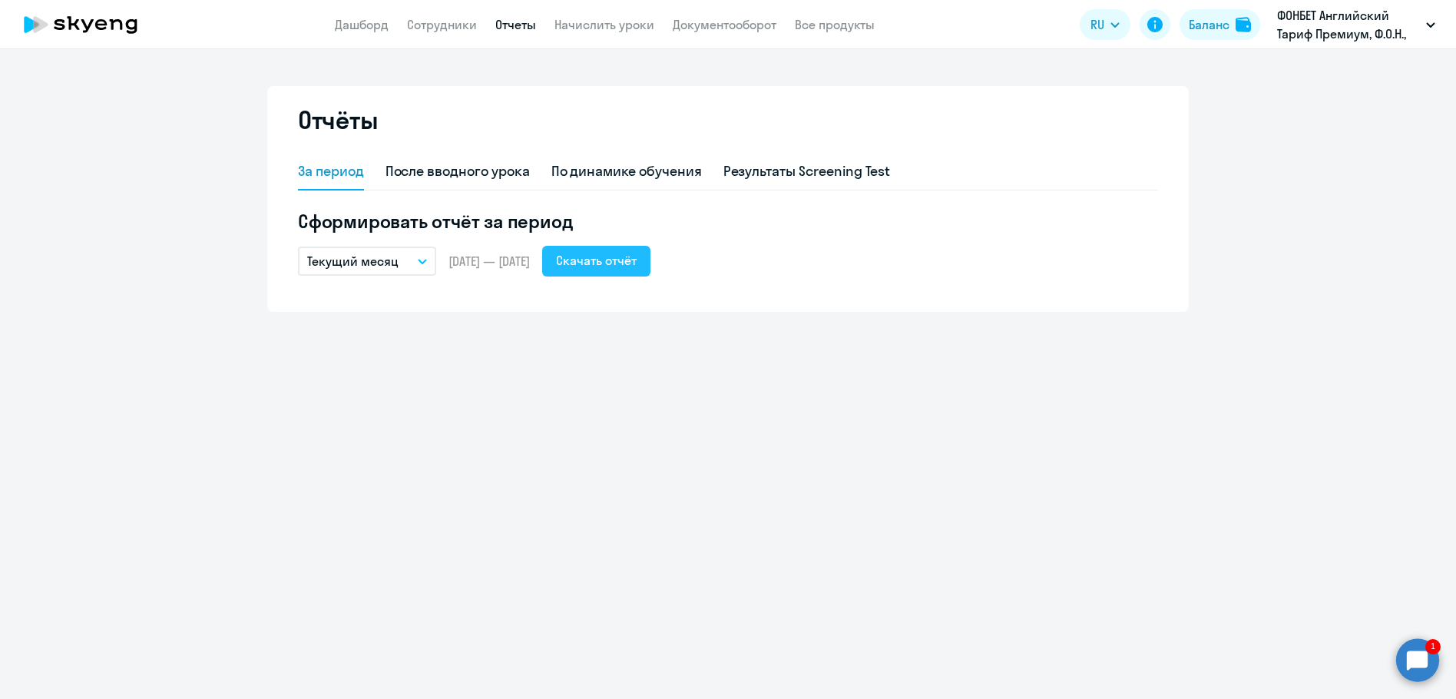
click at [636, 266] on div "Скачать отчёт" at bounding box center [596, 260] width 81 height 18
